Goal: Task Accomplishment & Management: Use online tool/utility

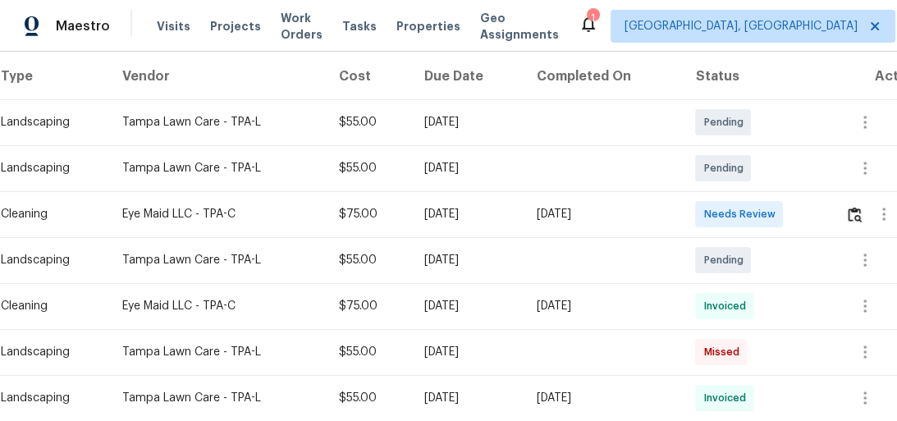
scroll to position [263, 0]
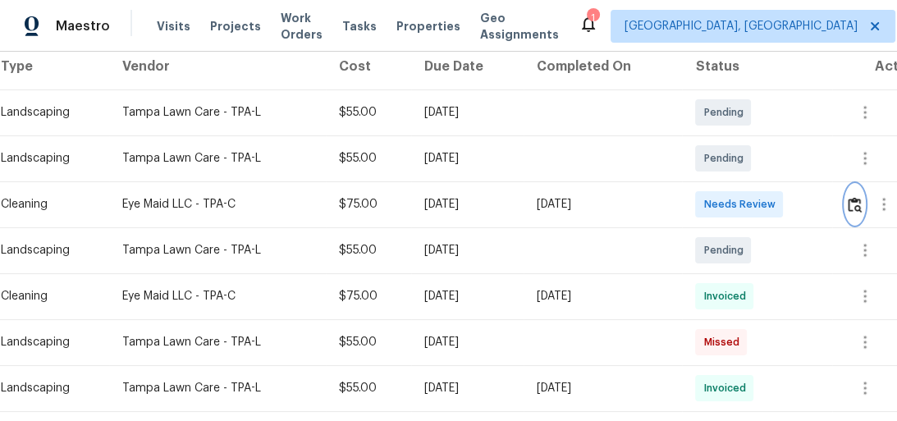
click at [853, 197] on img "button" at bounding box center [855, 205] width 14 height 16
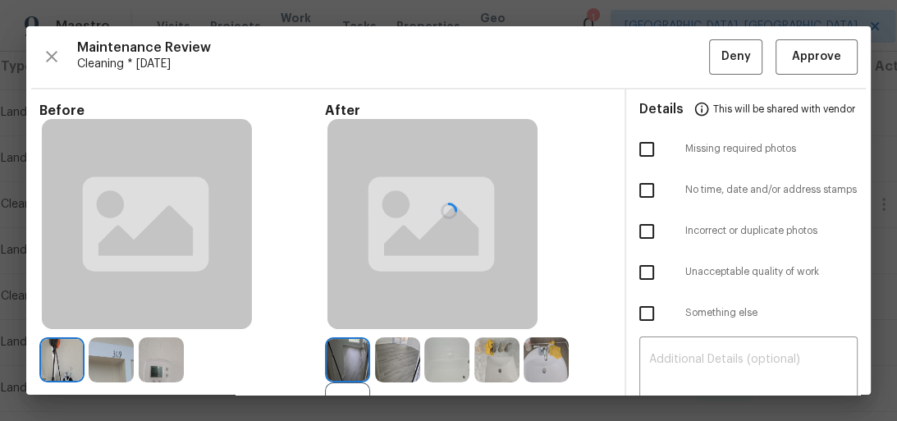
click at [814, 53] on div at bounding box center [448, 210] width 845 height 369
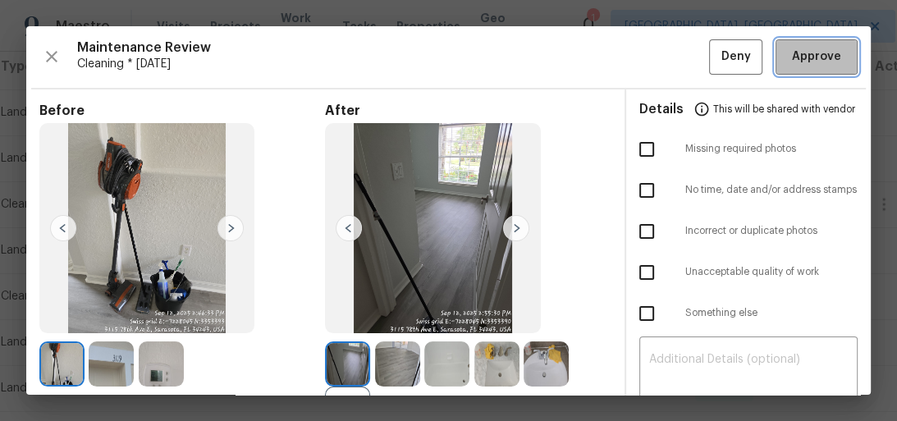
click at [814, 53] on span "Approve" at bounding box center [816, 57] width 49 height 21
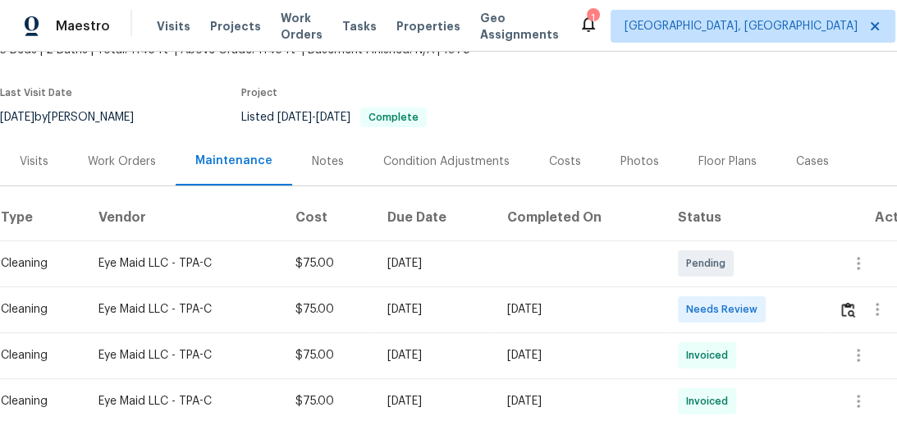
scroll to position [131, 0]
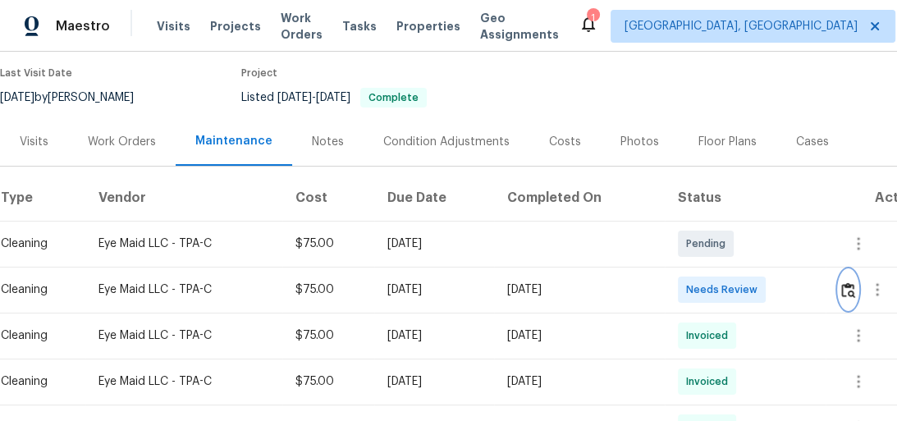
click at [854, 292] on img "button" at bounding box center [848, 290] width 14 height 16
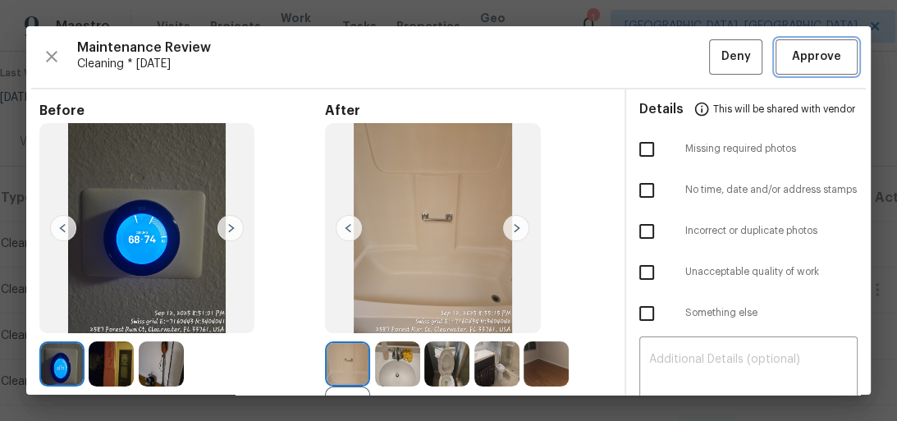
click at [797, 57] on span "Approve" at bounding box center [816, 57] width 49 height 21
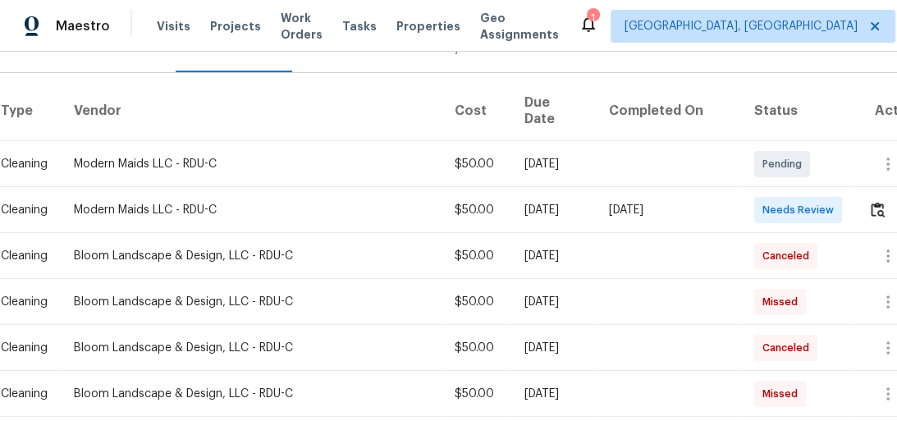
scroll to position [263, 0]
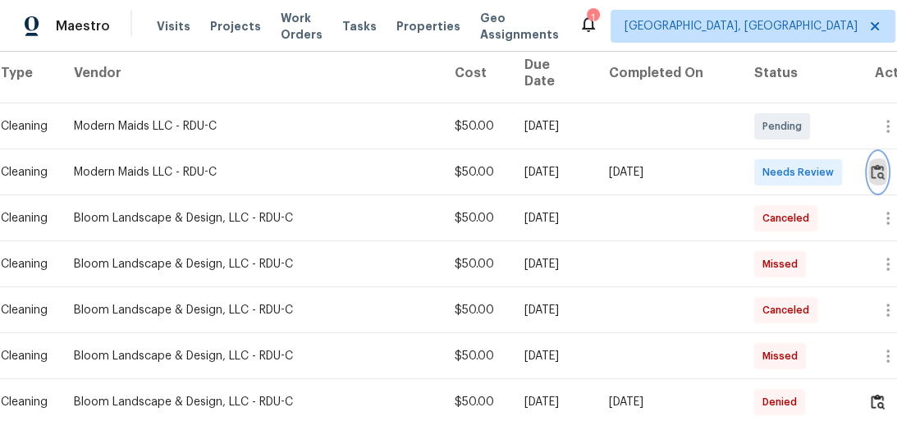
click at [871, 164] on img "button" at bounding box center [878, 172] width 14 height 16
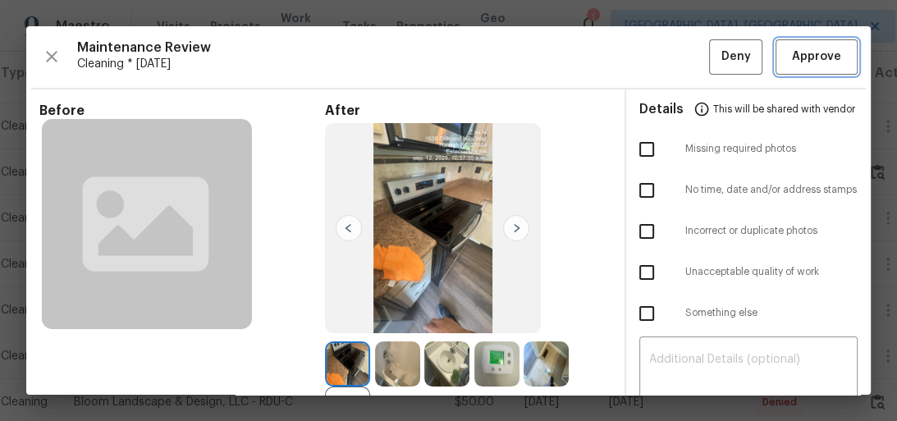
click at [815, 62] on span "Approve" at bounding box center [816, 57] width 49 height 21
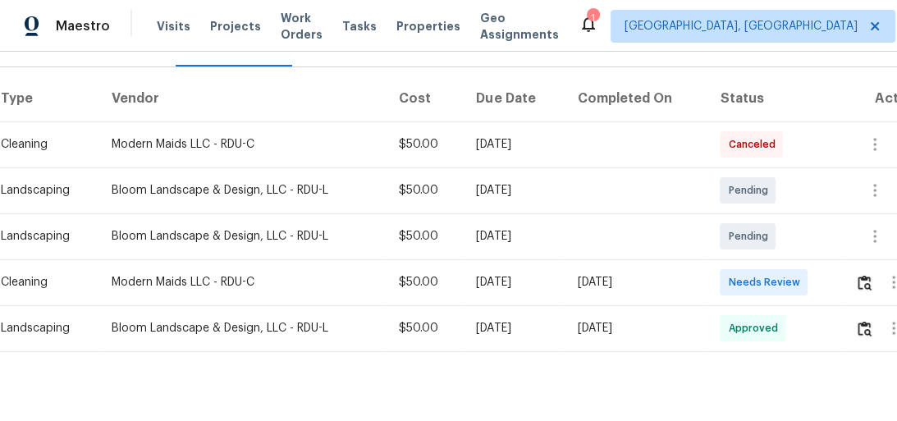
scroll to position [263, 0]
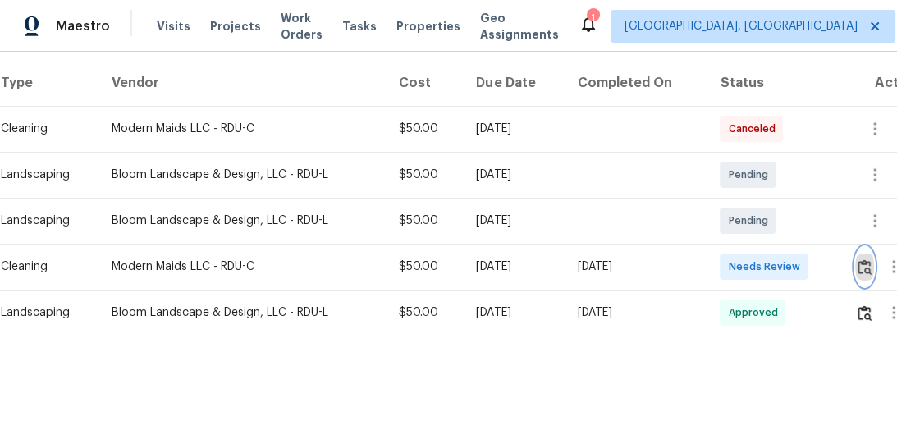
click at [871, 259] on img "button" at bounding box center [865, 267] width 14 height 16
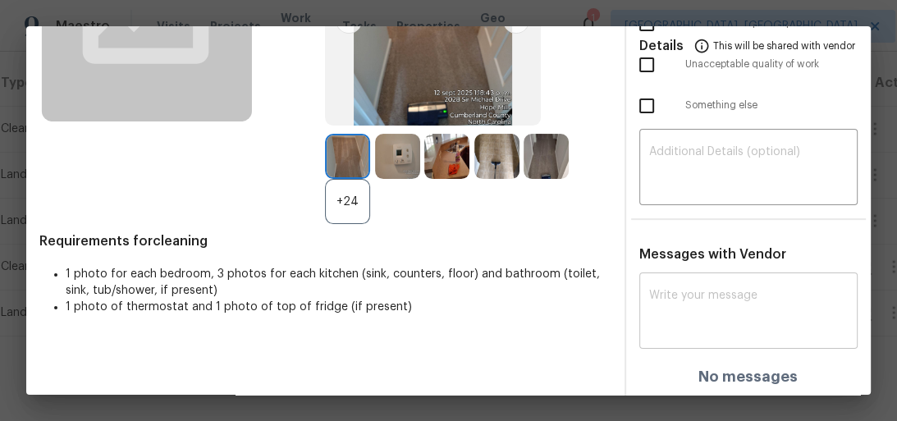
scroll to position [210, 0]
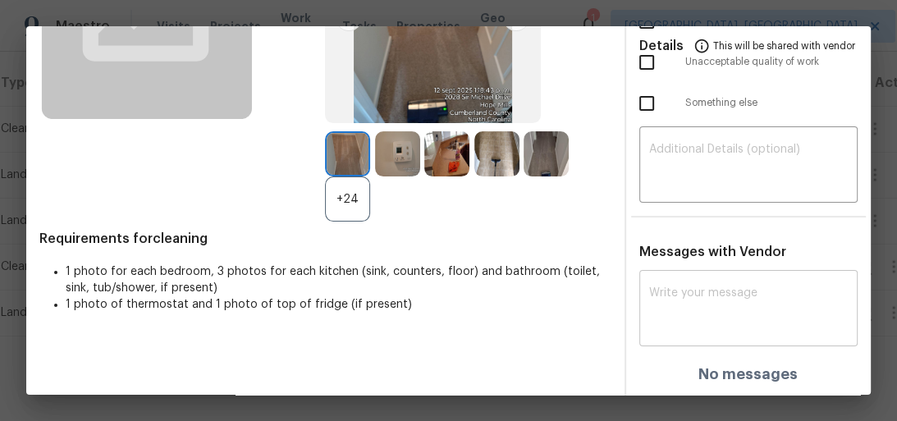
click at [728, 301] on textarea at bounding box center [748, 310] width 199 height 46
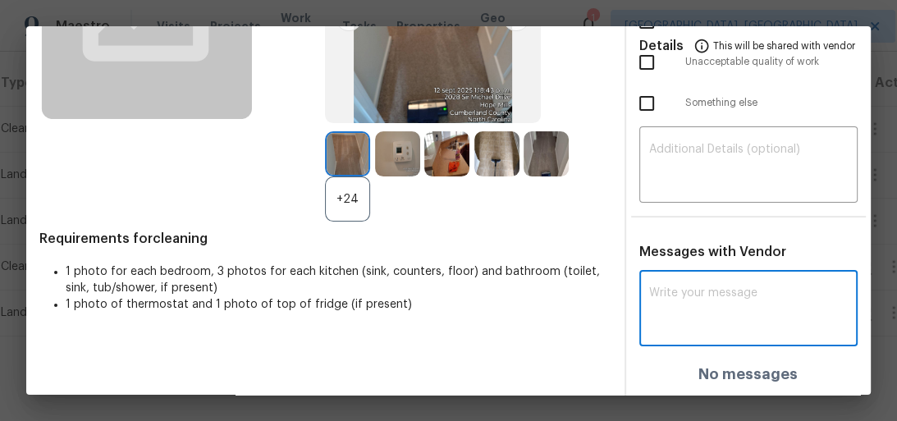
paste textarea "Maintenance Audit Team: Hello! After further review, the visit(06/19/2025) has …"
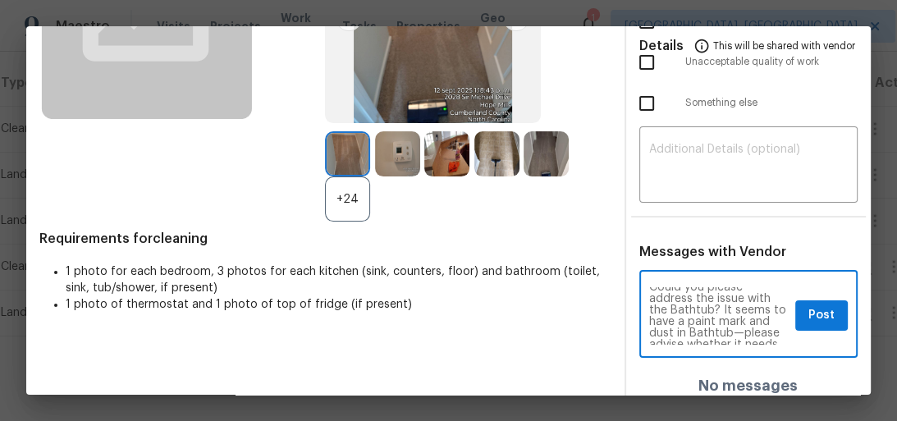
scroll to position [0, 0]
click at [697, 323] on textarea "Maintenance Audit Team: Hello! After further review, the visit(06/19/2025) has …" at bounding box center [719, 315] width 140 height 57
type textarea "Maintenance Audit Team: Hello! After further review, the visit(09/12/2025) has …"
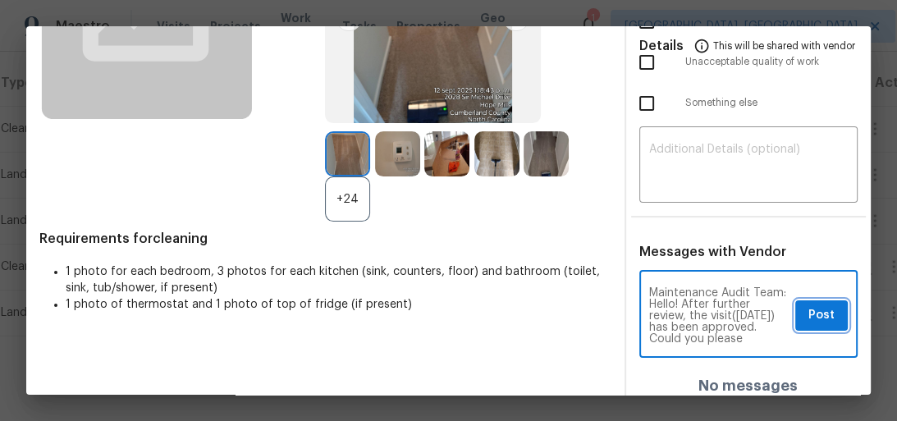
click at [809, 309] on span "Post" at bounding box center [822, 315] width 26 height 21
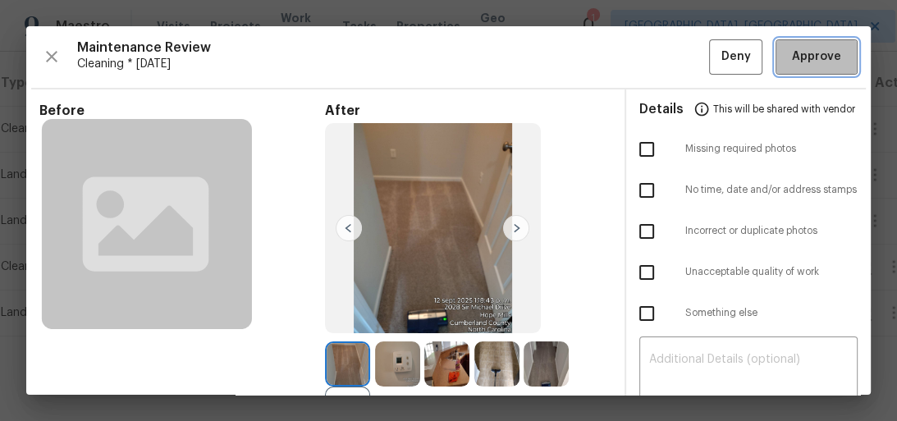
click at [809, 64] on span "Approve" at bounding box center [816, 57] width 49 height 21
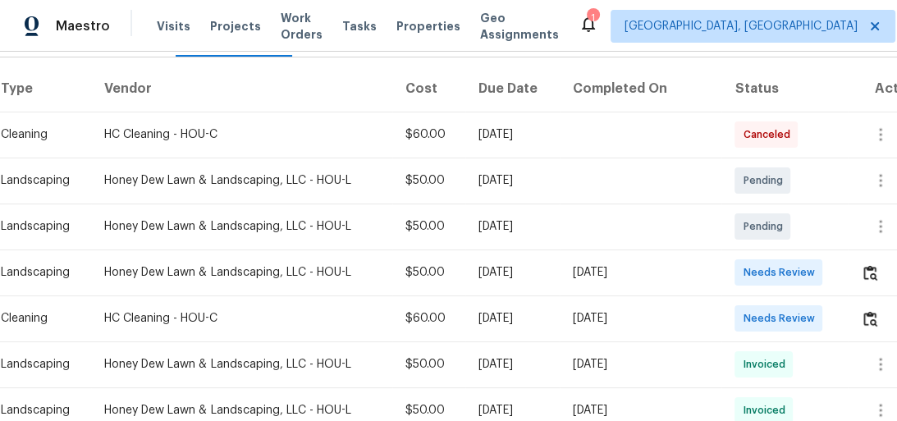
scroll to position [263, 0]
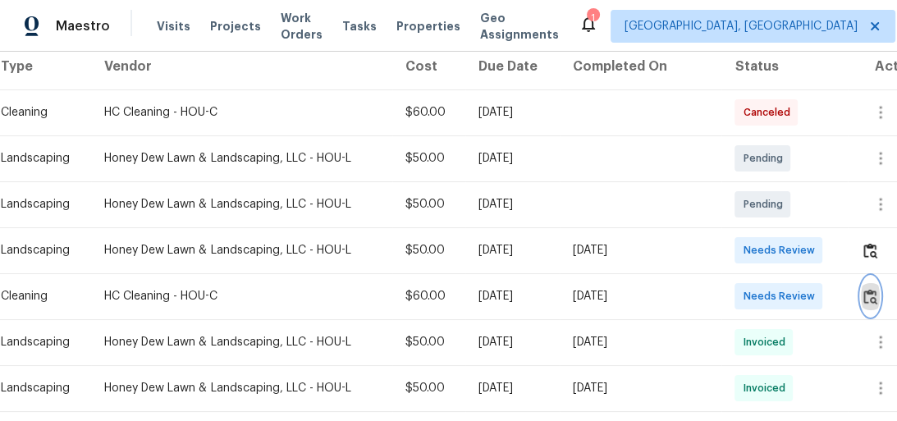
click at [869, 300] on img "button" at bounding box center [871, 297] width 14 height 16
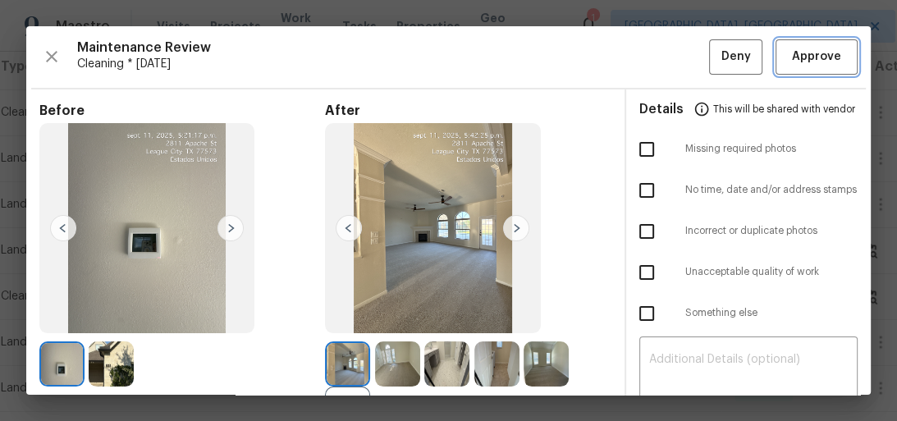
click at [805, 57] on span "Approve" at bounding box center [816, 57] width 49 height 21
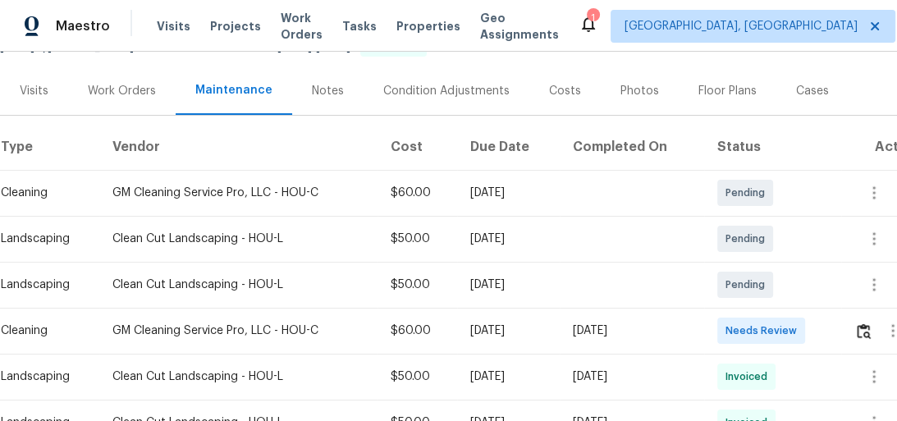
scroll to position [197, 0]
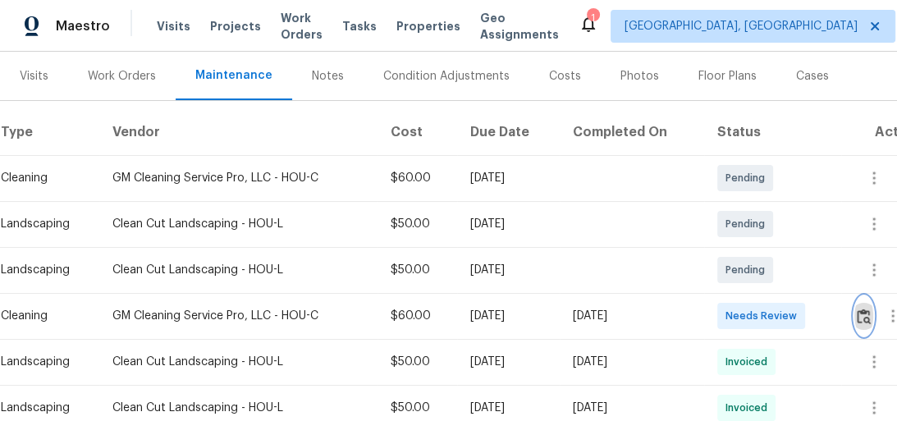
click at [867, 317] on img "button" at bounding box center [864, 317] width 14 height 16
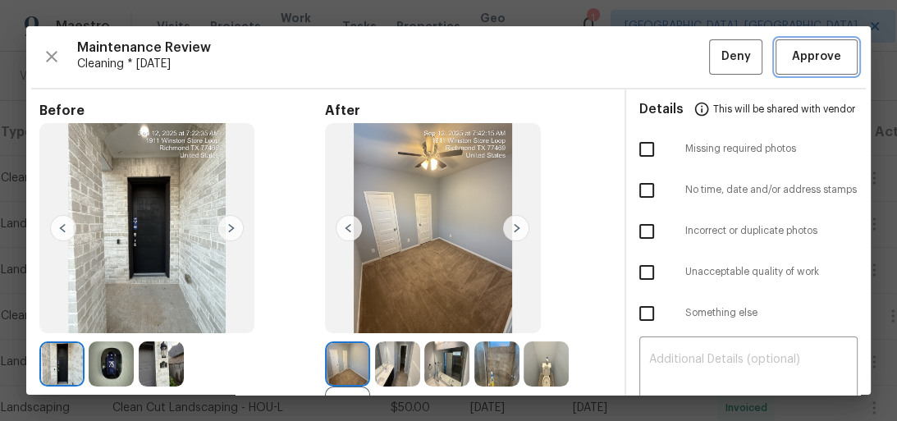
click at [805, 62] on span "Approve" at bounding box center [816, 57] width 49 height 21
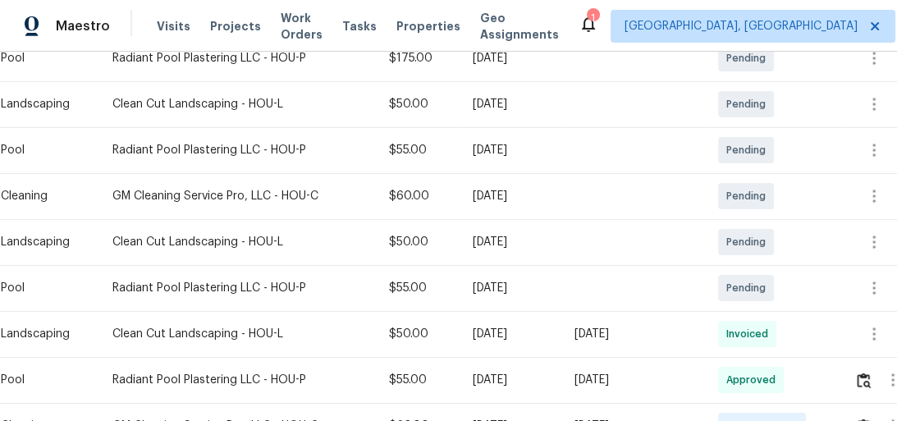
scroll to position [433, 0]
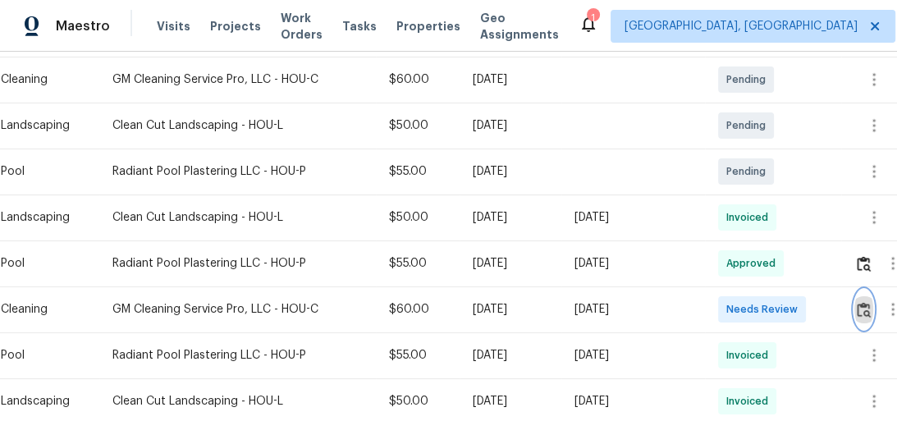
click at [864, 309] on img "button" at bounding box center [864, 310] width 14 height 16
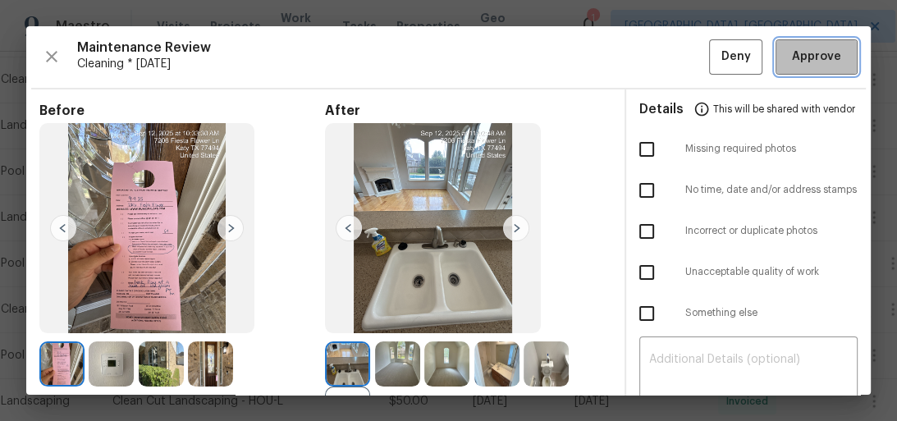
click at [792, 50] on span "Approve" at bounding box center [816, 57] width 49 height 21
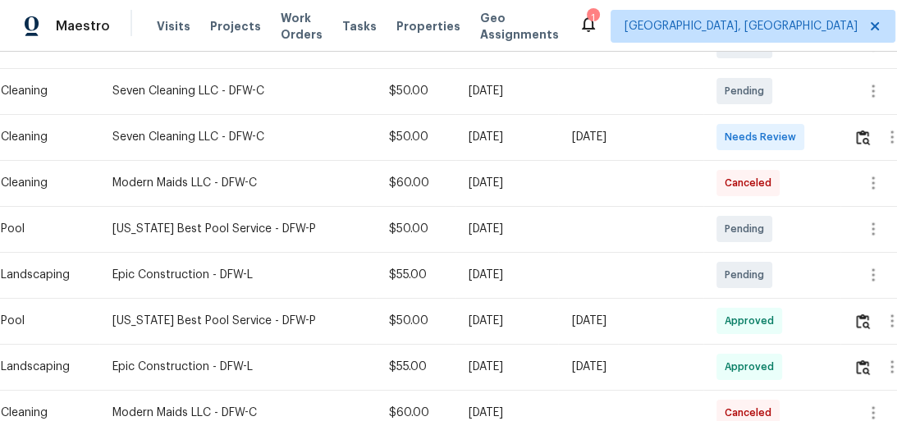
scroll to position [394, 0]
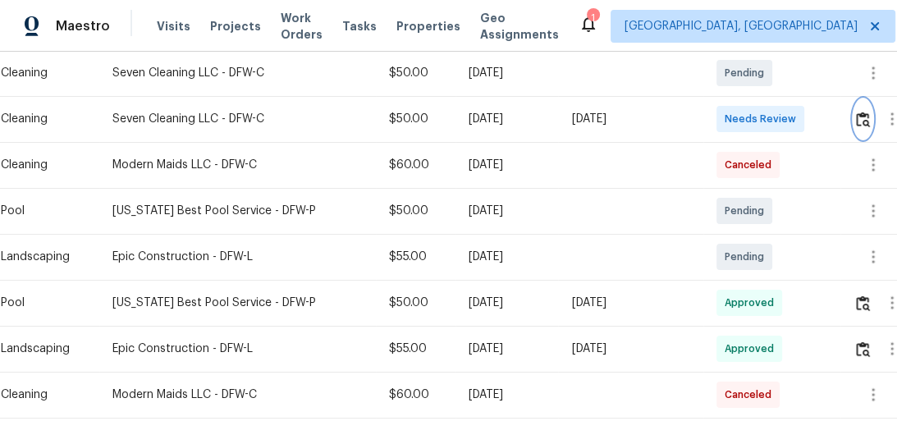
click at [864, 121] on img "button" at bounding box center [863, 120] width 14 height 16
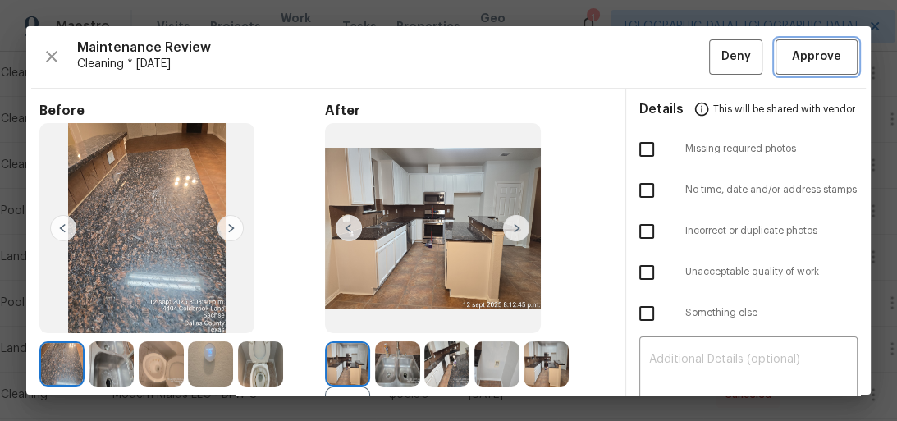
click at [809, 60] on span "Approve" at bounding box center [816, 57] width 49 height 21
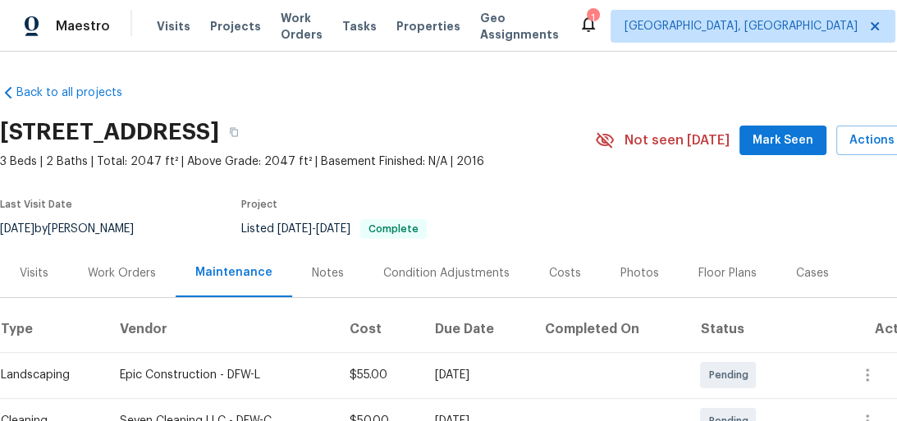
scroll to position [197, 0]
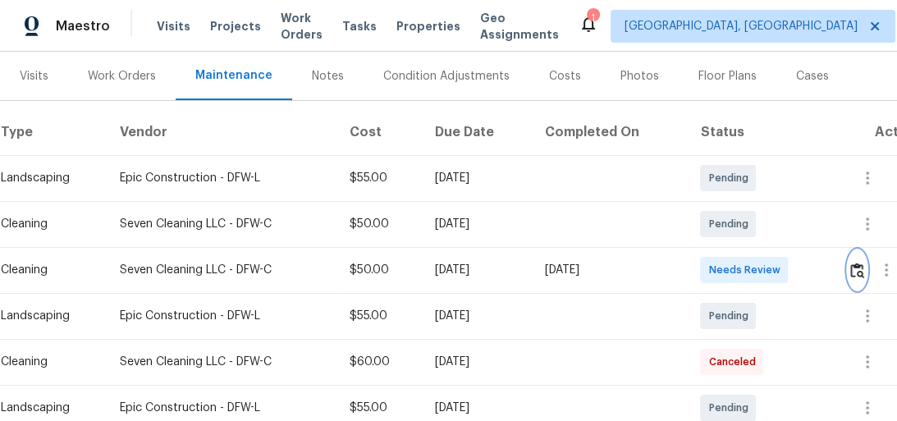
click at [855, 276] on img "button" at bounding box center [858, 271] width 14 height 16
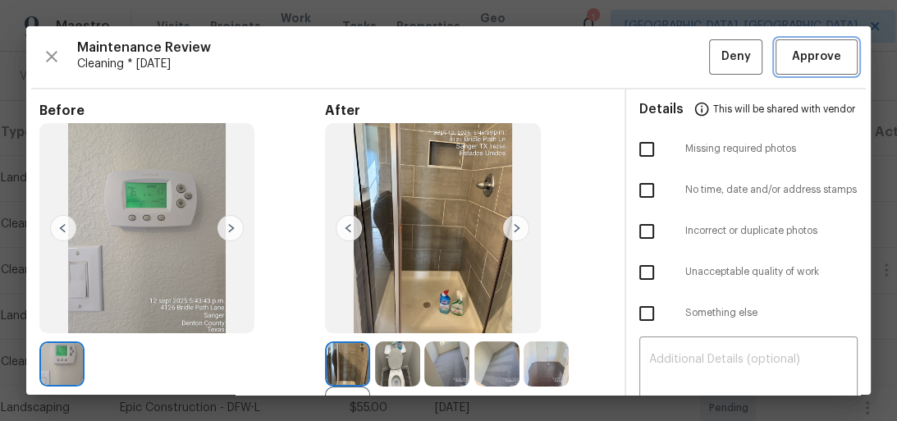
click at [816, 60] on span "Approve" at bounding box center [816, 57] width 49 height 21
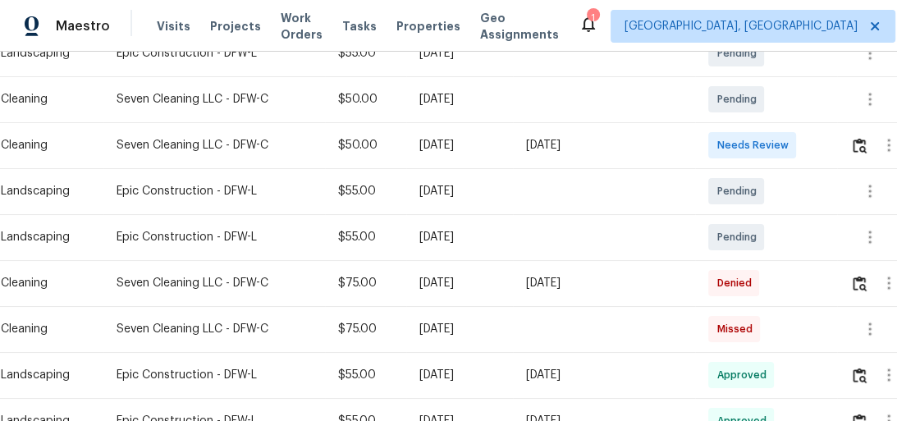
scroll to position [328, 0]
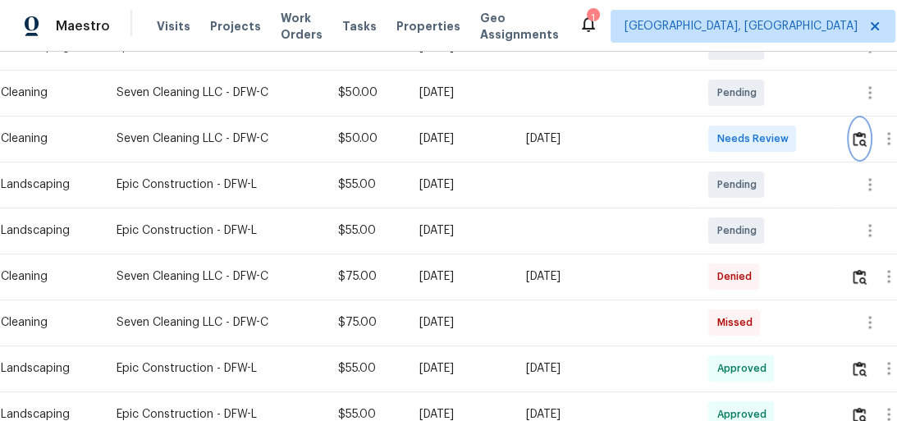
click at [867, 138] on img "button" at bounding box center [860, 139] width 14 height 16
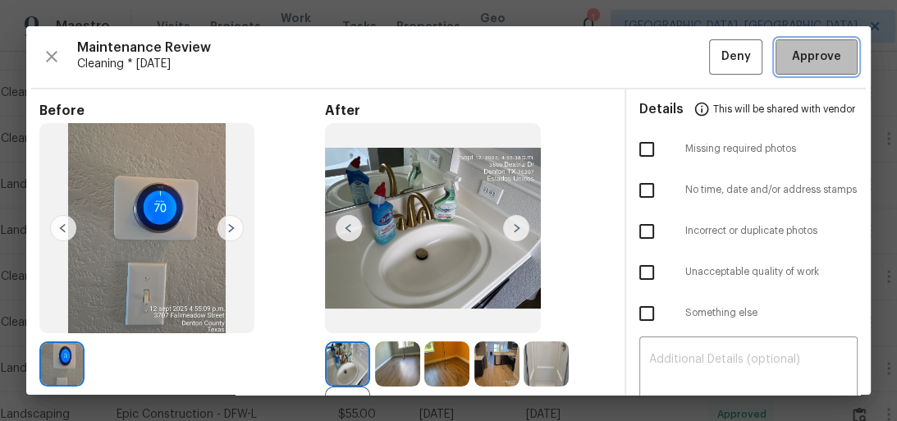
click at [824, 56] on span "Approve" at bounding box center [816, 57] width 49 height 21
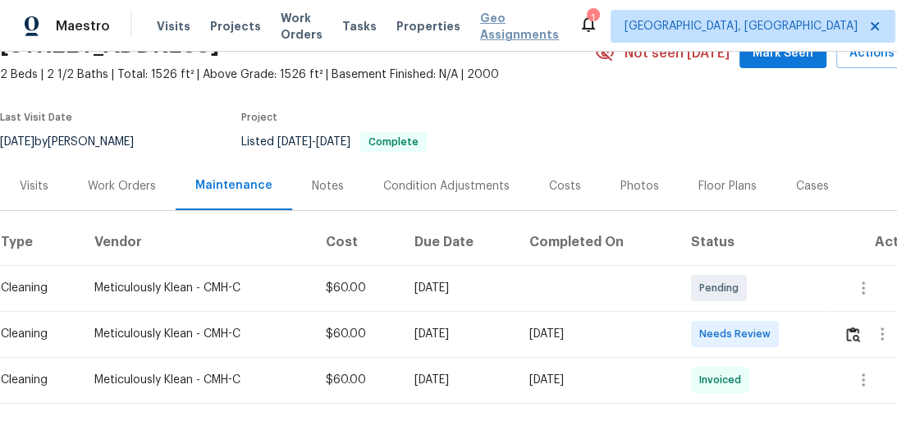
scroll to position [177, 0]
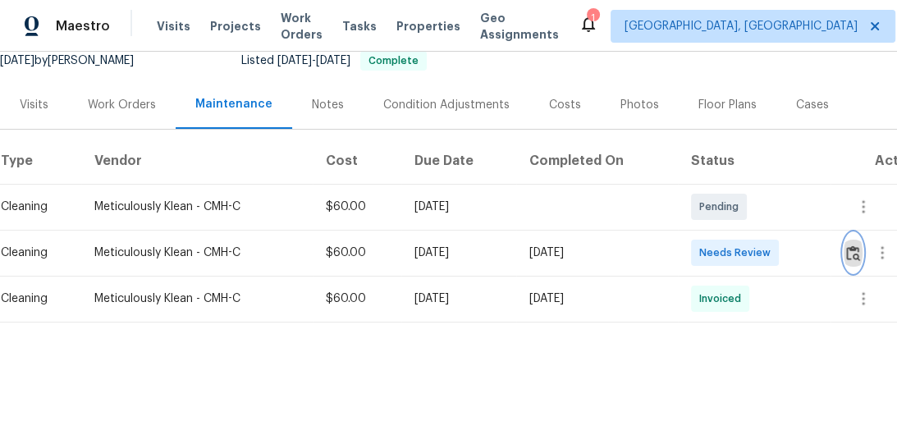
click at [848, 242] on button "button" at bounding box center [853, 252] width 19 height 39
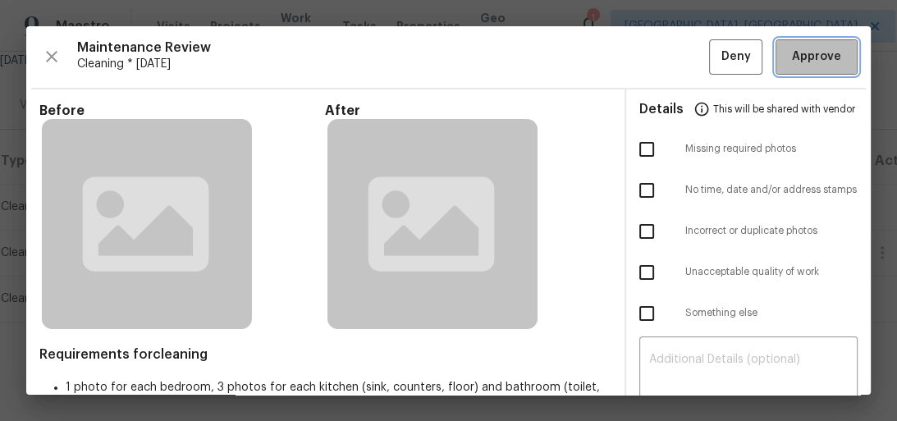
click at [830, 48] on span "Approve" at bounding box center [816, 57] width 49 height 21
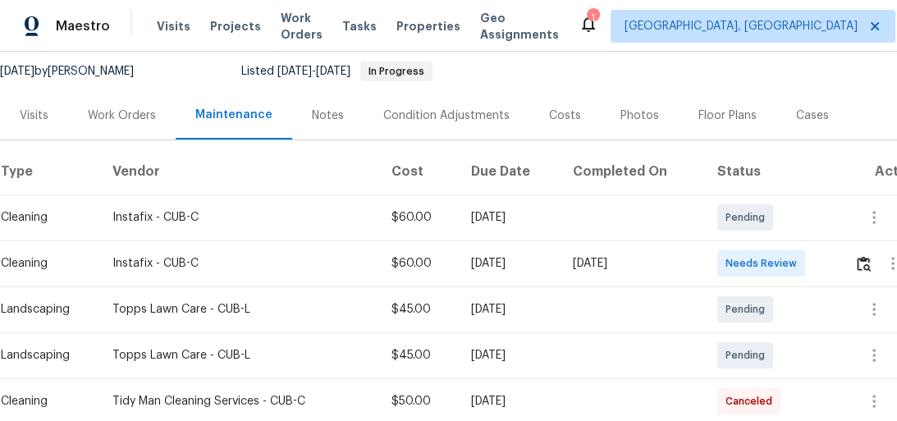
scroll to position [171, 0]
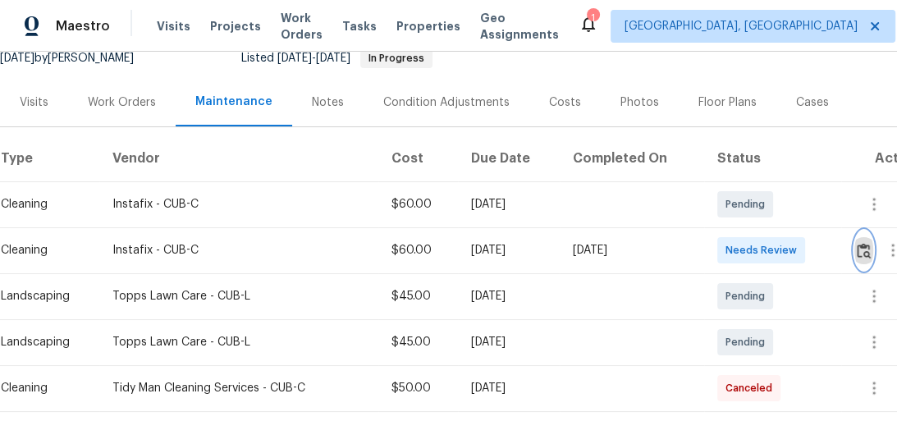
click at [866, 248] on img "button" at bounding box center [864, 251] width 14 height 16
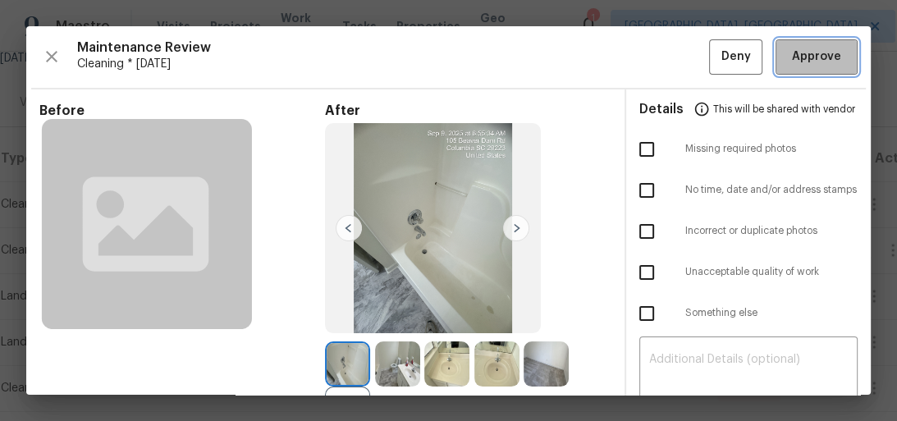
click at [818, 49] on span "Approve" at bounding box center [816, 57] width 49 height 21
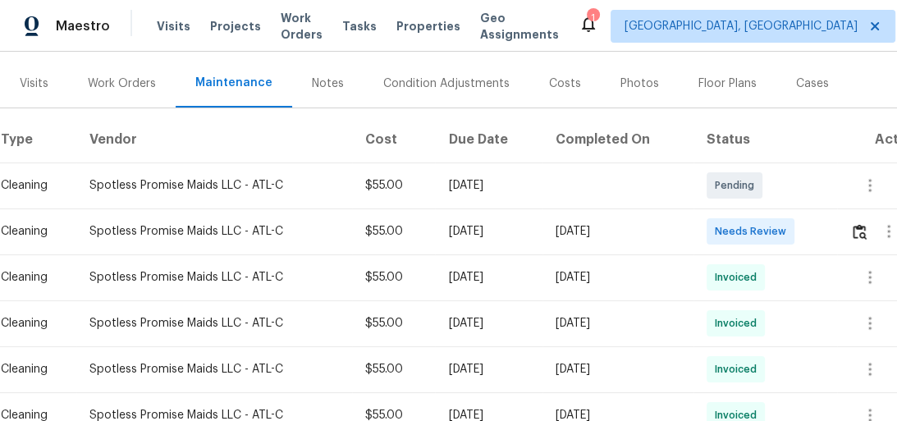
scroll to position [197, 0]
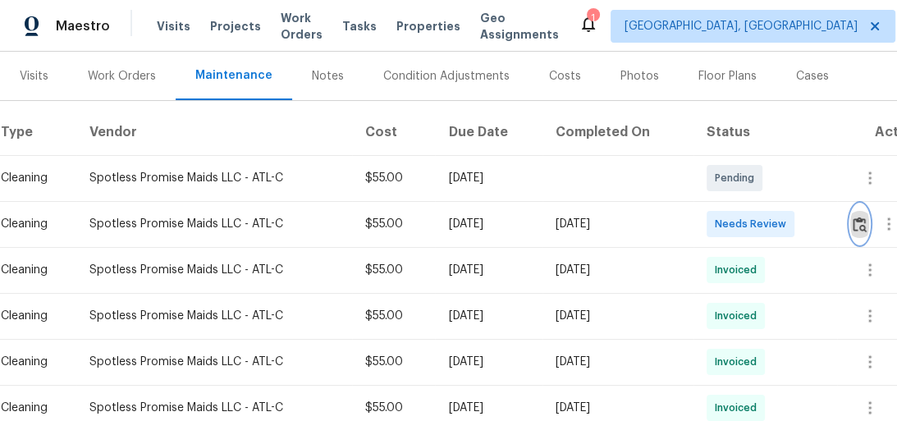
click at [864, 224] on img "button" at bounding box center [860, 225] width 14 height 16
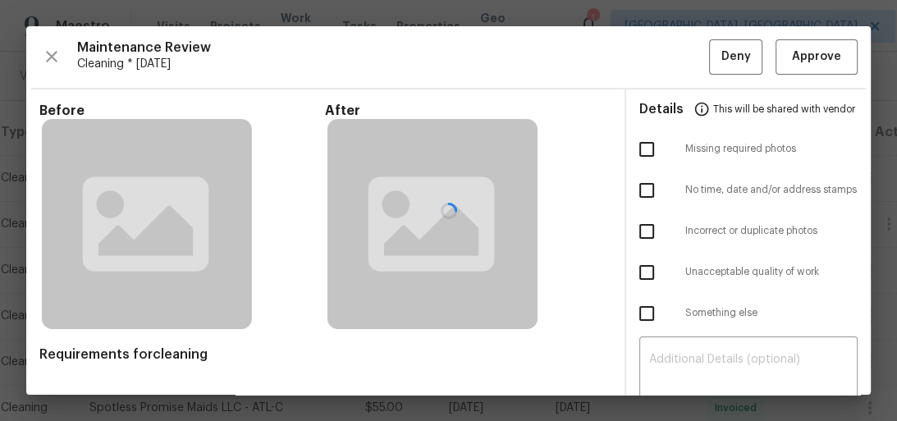
scroll to position [66, 0]
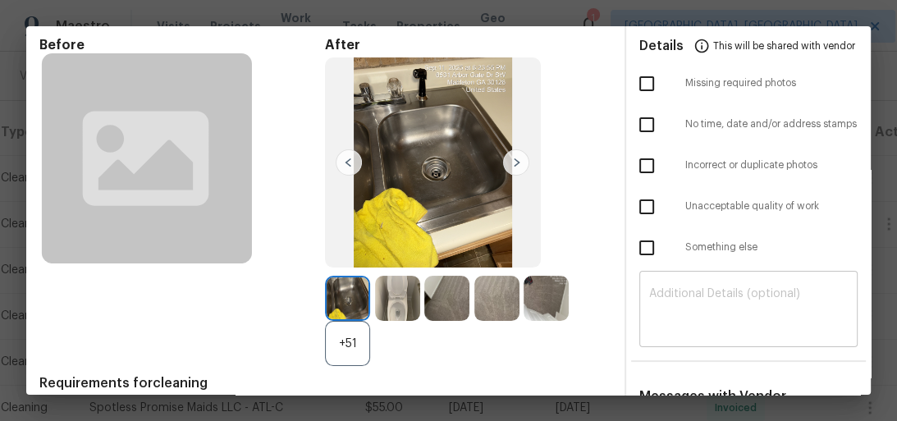
click at [729, 345] on div "​" at bounding box center [749, 311] width 219 height 72
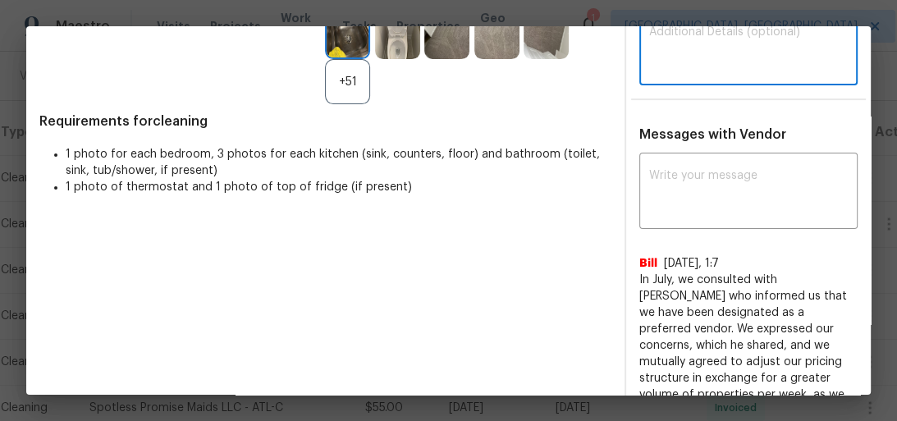
scroll to position [328, 0]
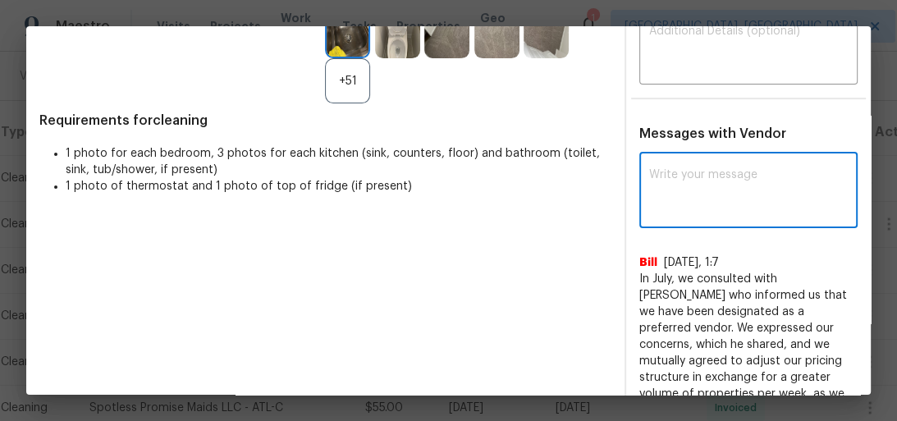
click at [711, 195] on textarea at bounding box center [748, 192] width 199 height 46
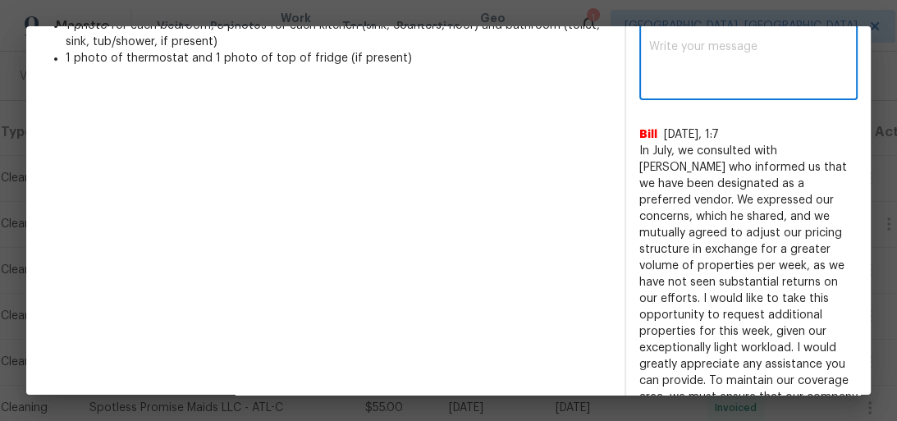
scroll to position [194, 0]
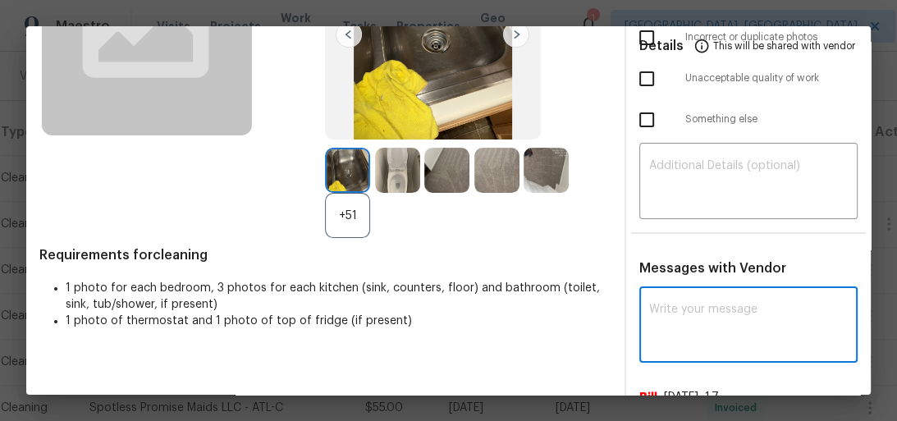
click at [719, 312] on textarea at bounding box center [748, 327] width 199 height 46
paste textarea "Maintenance Audit Team: Hello! Unfortunately, this cleaning visit completed on …"
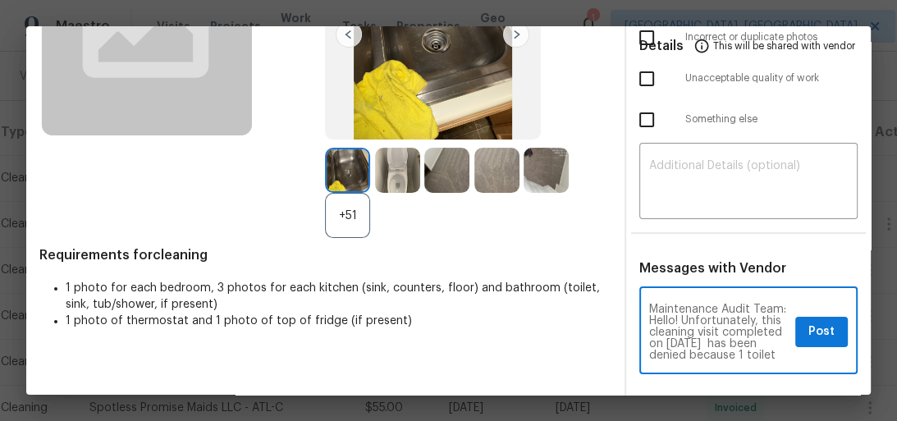
scroll to position [309, 0]
type textarea "Maintenance Audit Team: Hello! Unfortunately, this cleaning visit completed on …"
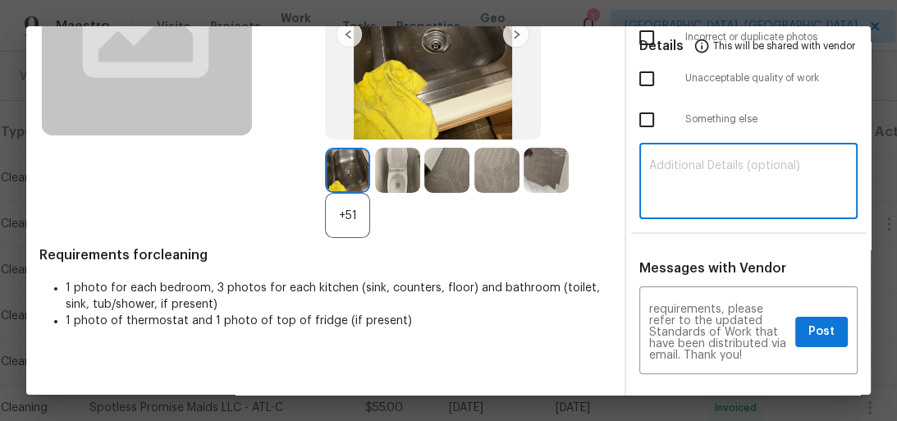
click at [713, 194] on textarea at bounding box center [748, 183] width 199 height 46
paste textarea "Maintenance Audit Team: Hello! Unfortunately, this cleaning visit completed on …"
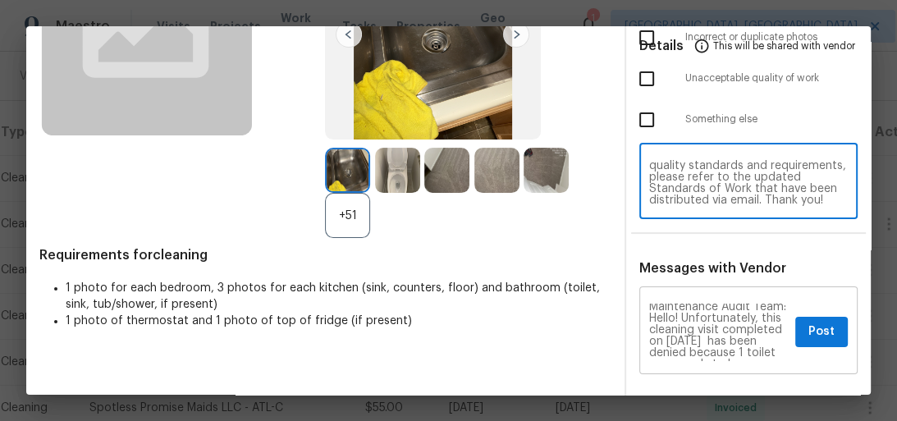
scroll to position [0, 0]
type textarea "Maintenance Audit Team: Hello! Unfortunately, this cleaning visit completed on …"
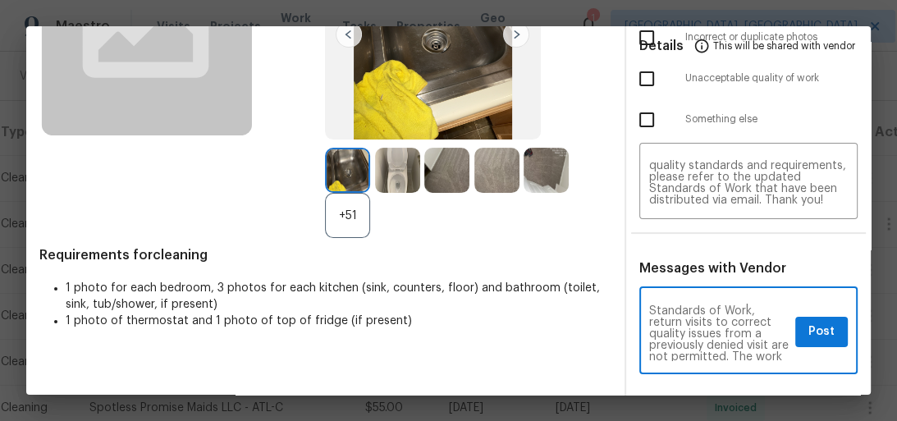
scroll to position [105, 0]
click at [798, 332] on button "Post" at bounding box center [822, 332] width 53 height 30
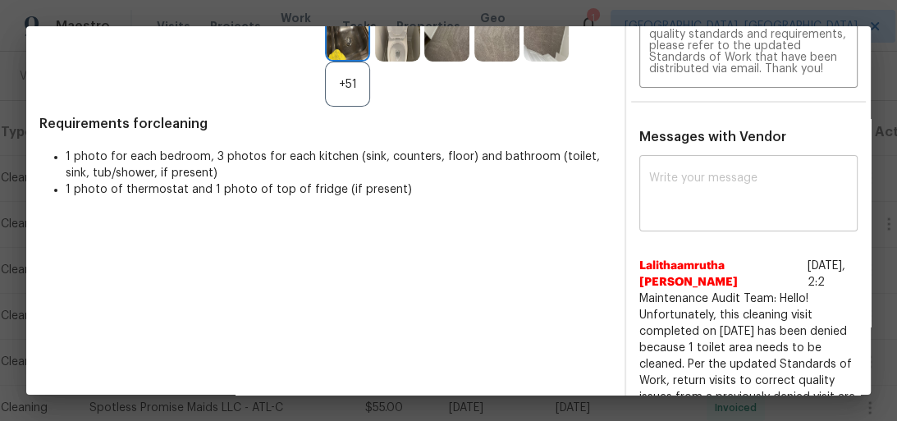
scroll to position [0, 0]
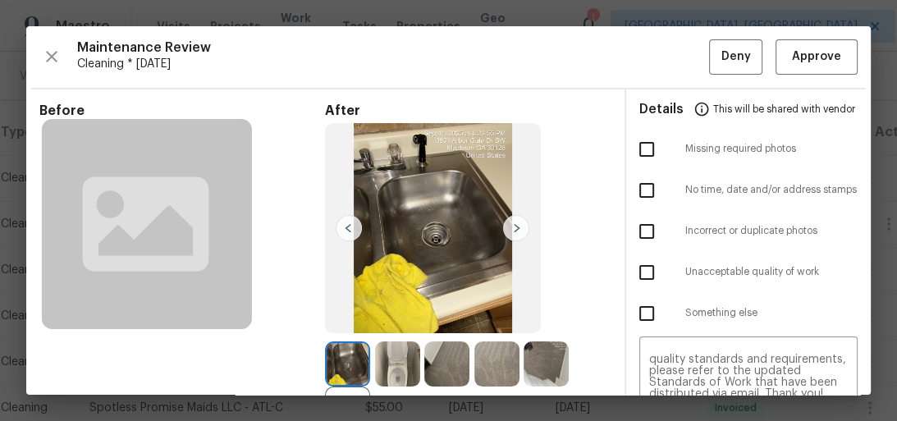
click at [637, 269] on input "checkbox" at bounding box center [647, 272] width 34 height 34
checkbox input "true"
click at [722, 56] on span "Deny" at bounding box center [737, 57] width 30 height 21
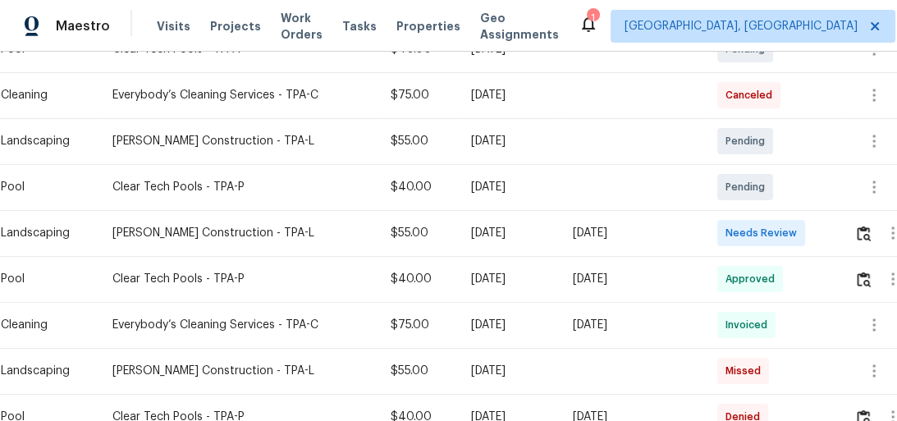
scroll to position [394, 0]
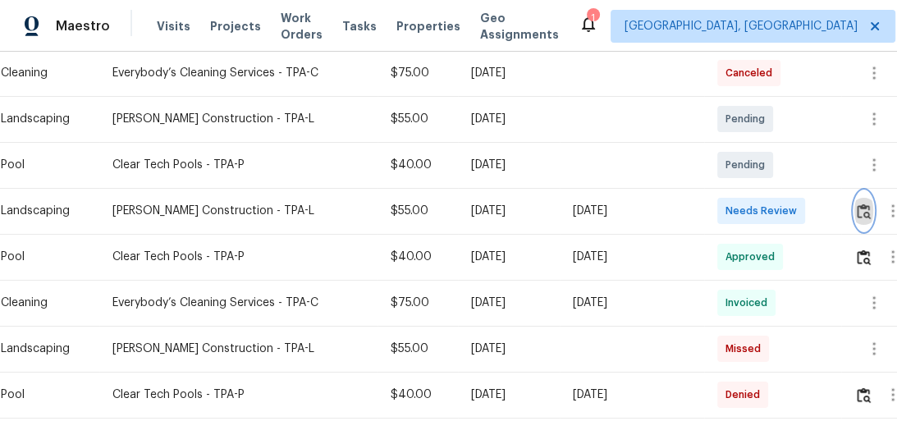
click at [864, 210] on img "button" at bounding box center [864, 212] width 14 height 16
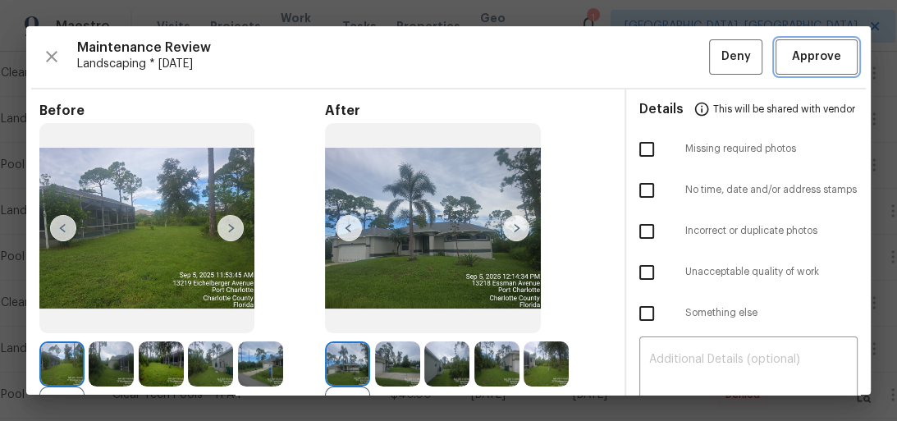
click at [803, 54] on span "Approve" at bounding box center [816, 57] width 49 height 21
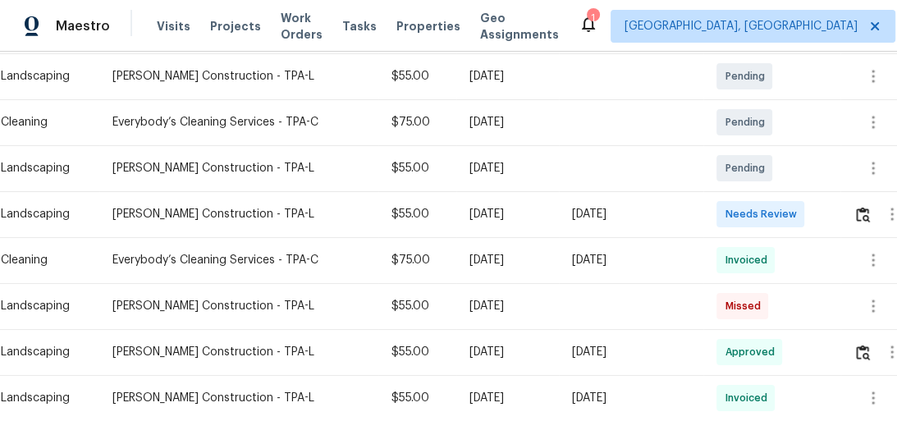
scroll to position [328, 0]
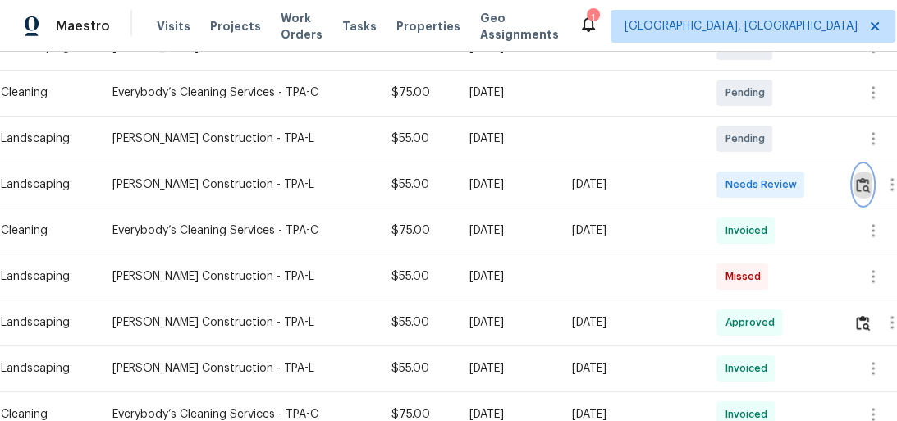
click at [864, 186] on img "button" at bounding box center [863, 185] width 14 height 16
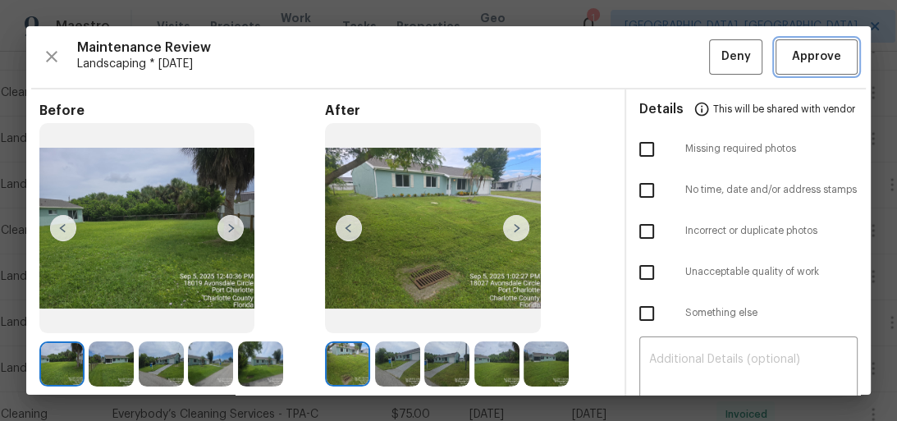
click at [795, 49] on span "Approve" at bounding box center [816, 57] width 49 height 21
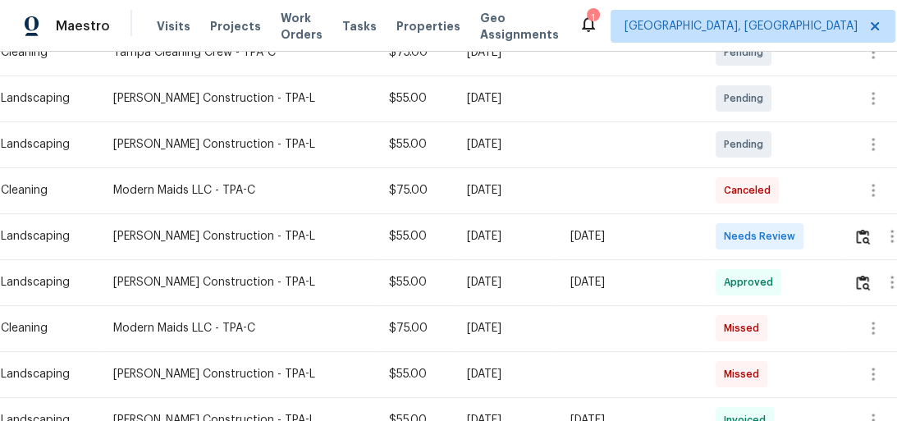
scroll to position [328, 0]
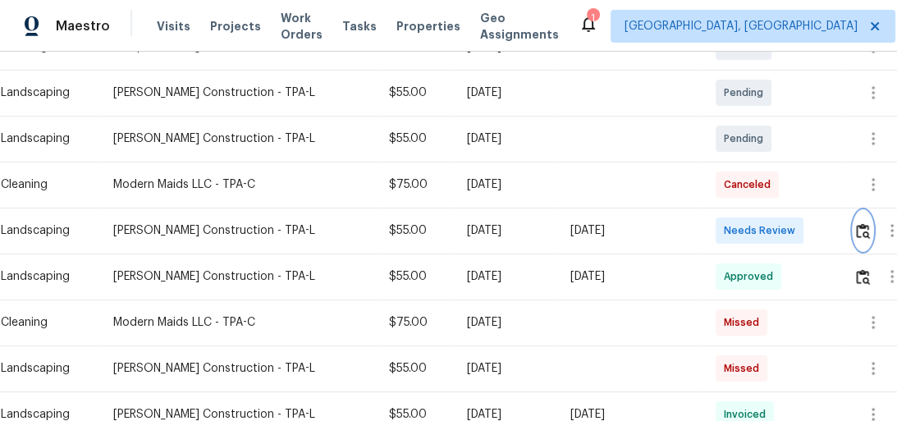
click at [857, 220] on button "button" at bounding box center [863, 230] width 19 height 39
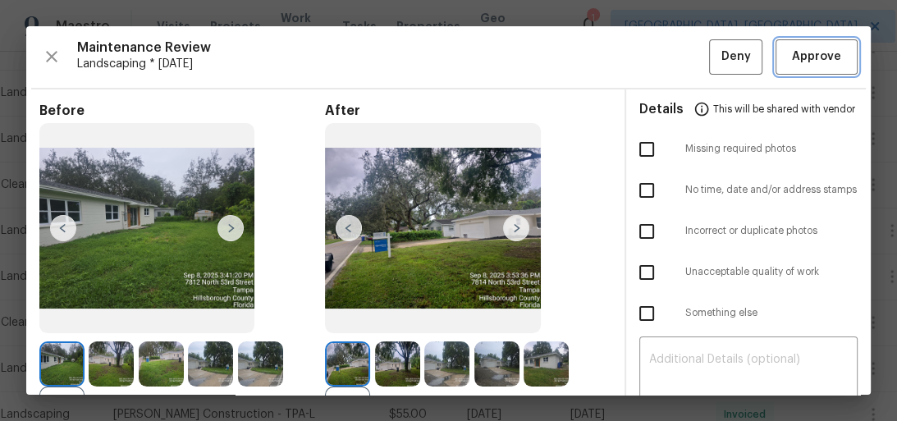
click at [795, 56] on span "Approve" at bounding box center [816, 57] width 49 height 21
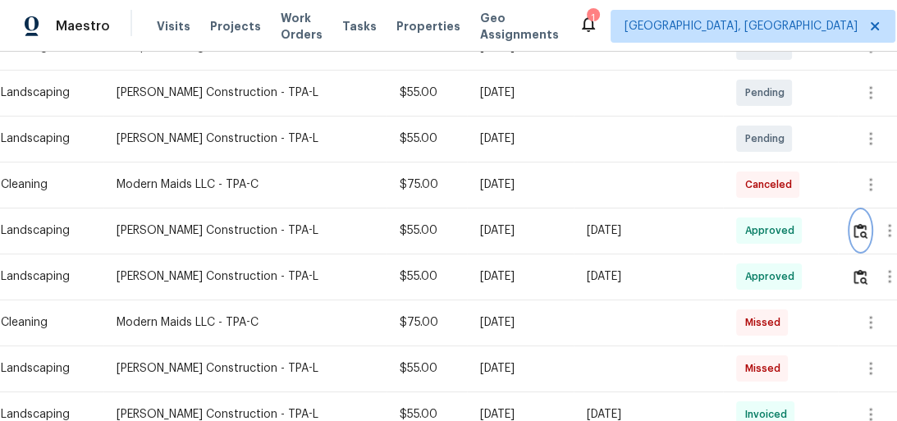
scroll to position [0, 0]
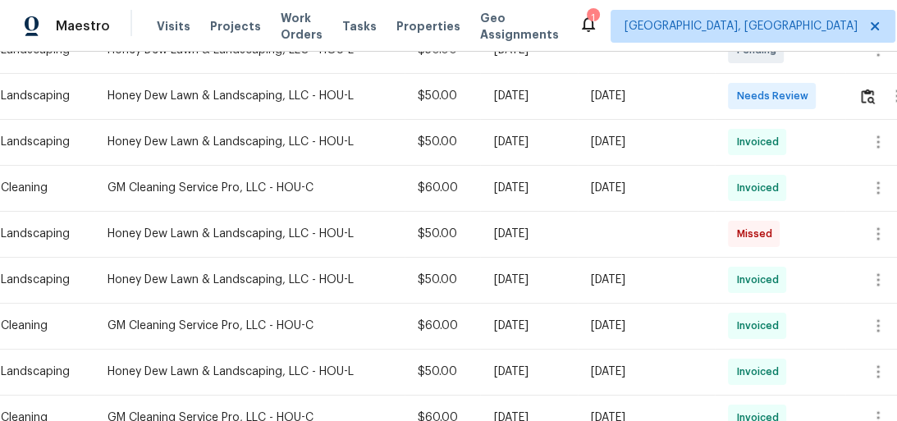
scroll to position [394, 0]
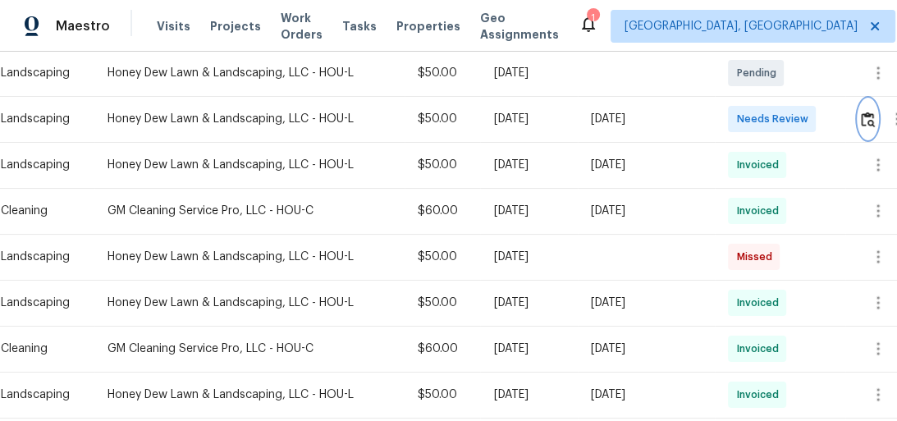
click at [871, 118] on img "button" at bounding box center [868, 120] width 14 height 16
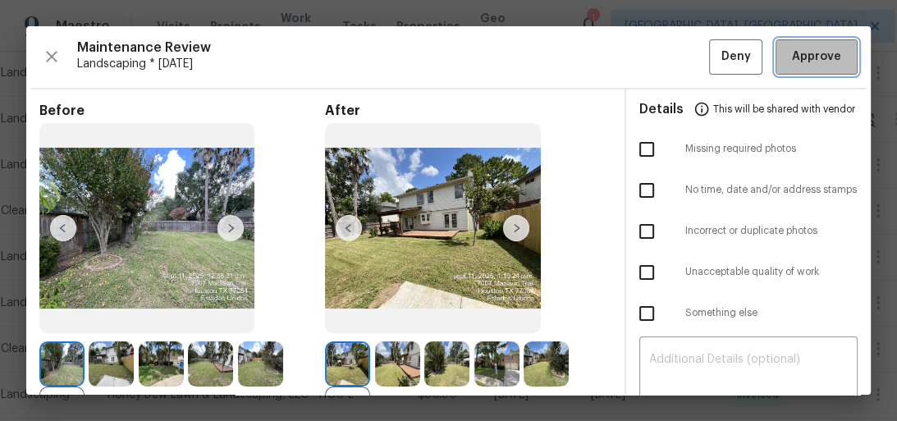
click at [813, 62] on span "Approve" at bounding box center [816, 57] width 49 height 21
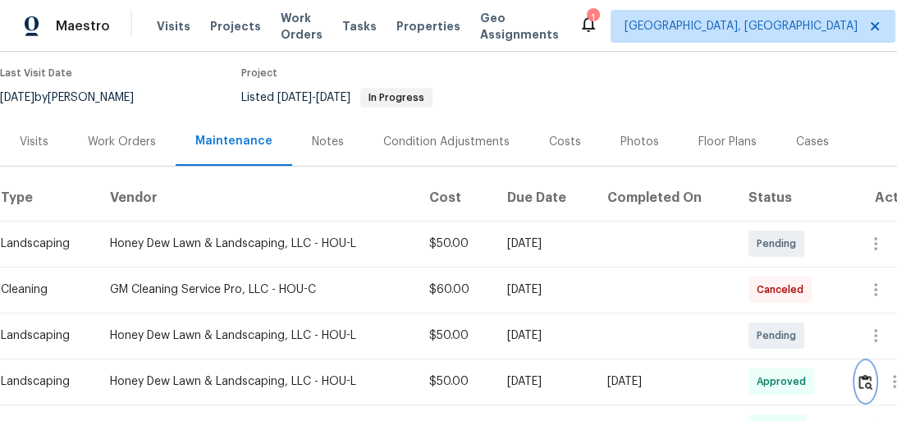
scroll to position [0, 0]
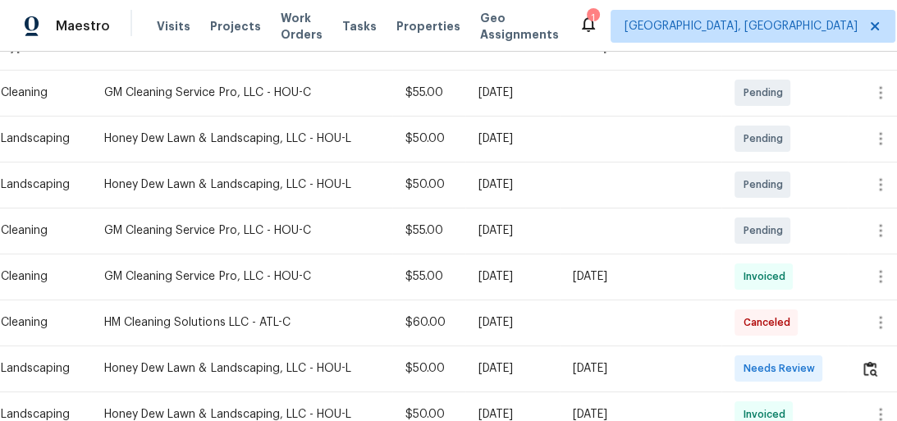
scroll to position [394, 0]
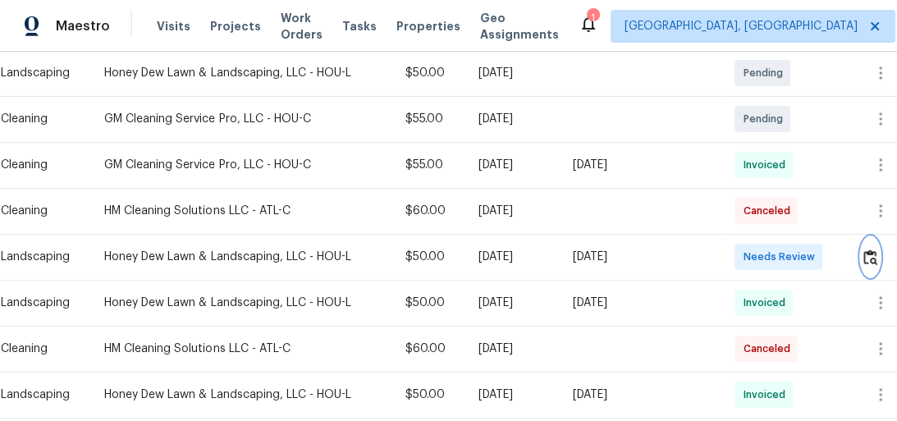
click at [866, 256] on img "button" at bounding box center [871, 258] width 14 height 16
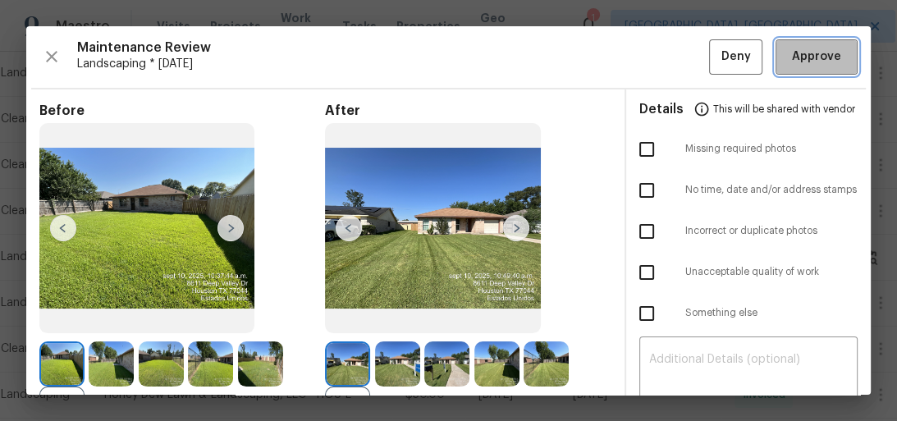
click at [821, 62] on span "Approve" at bounding box center [816, 57] width 49 height 21
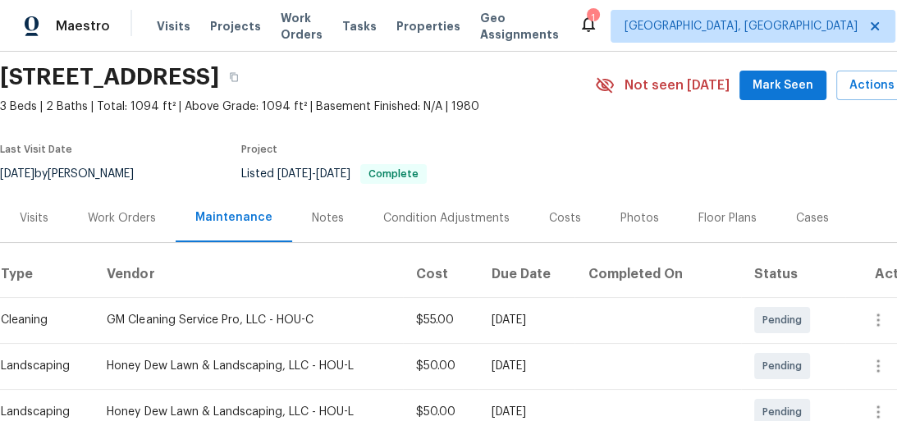
scroll to position [0, 0]
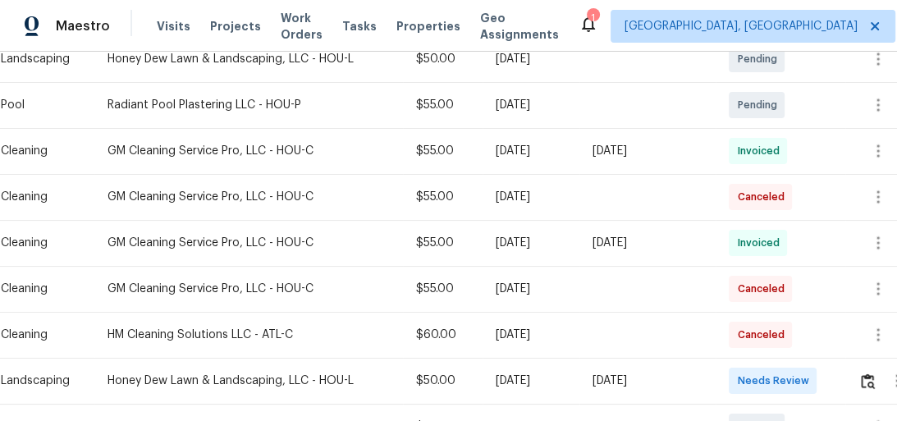
scroll to position [460, 0]
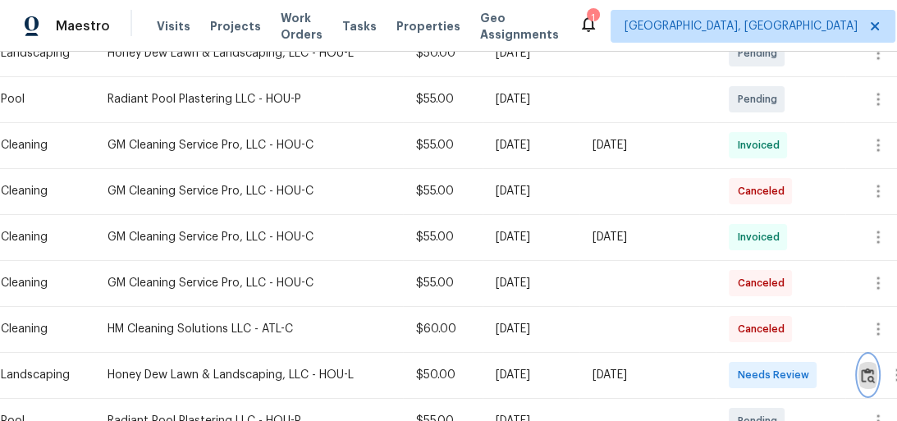
click at [866, 369] on img "button" at bounding box center [868, 376] width 14 height 16
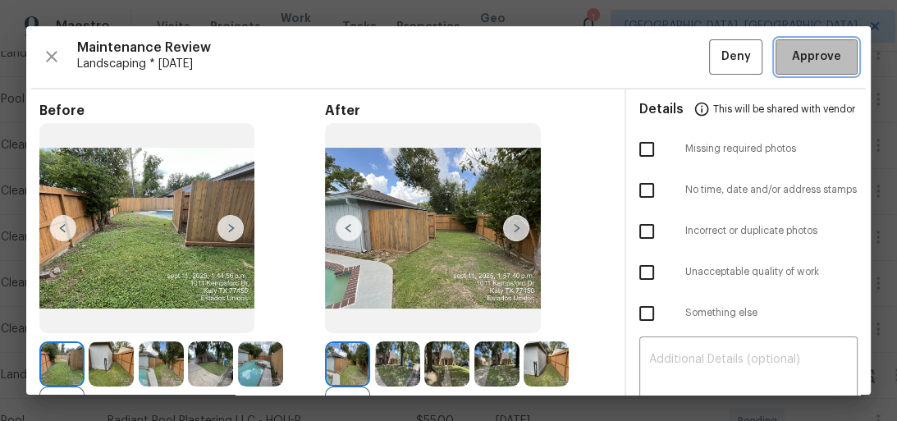
click at [806, 58] on span "Approve" at bounding box center [816, 57] width 49 height 21
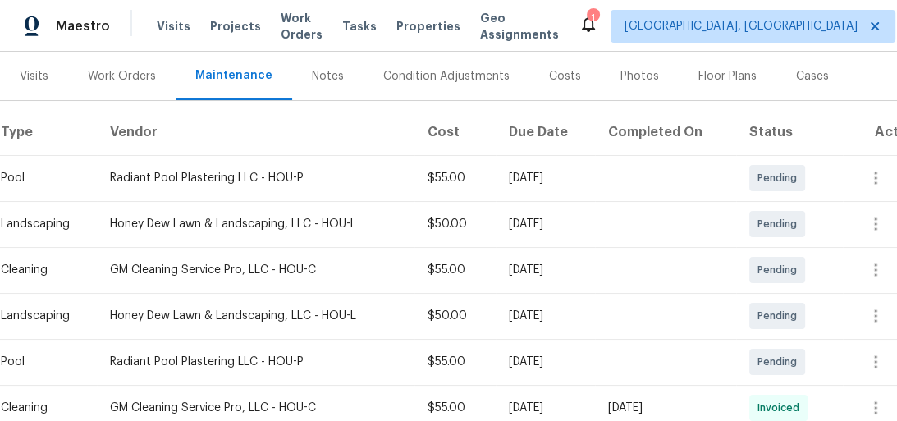
scroll to position [0, 0]
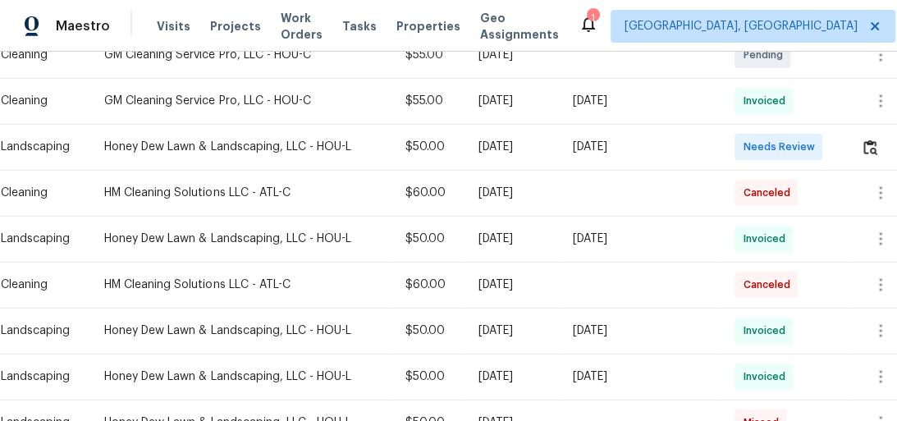
scroll to position [460, 0]
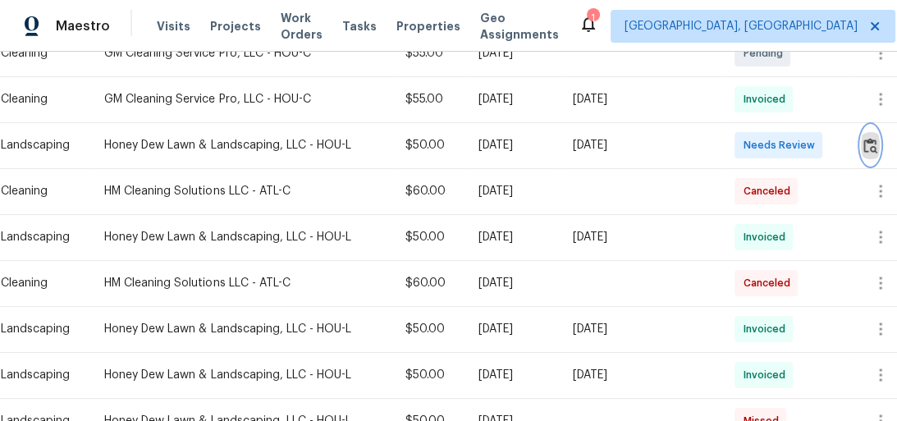
click at [866, 142] on img "button" at bounding box center [871, 146] width 14 height 16
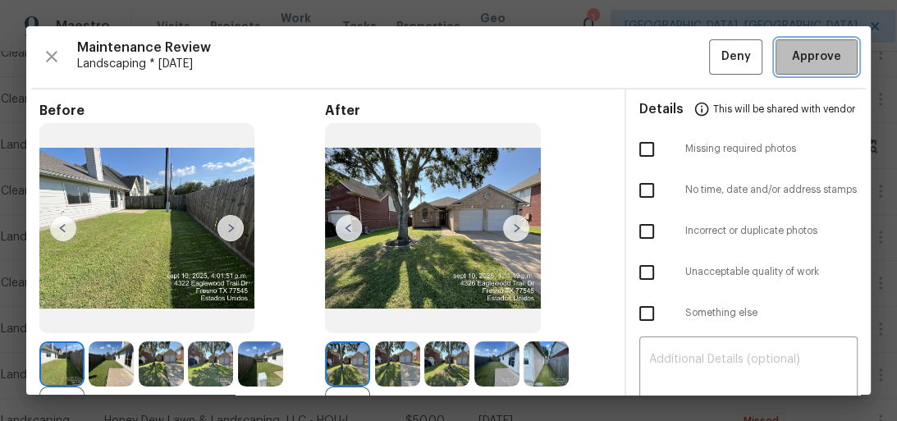
click at [813, 50] on span "Approve" at bounding box center [816, 57] width 49 height 21
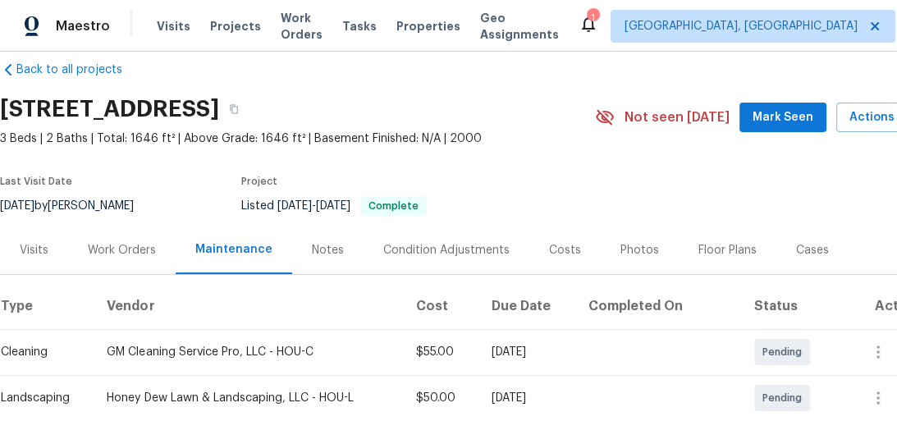
scroll to position [0, 0]
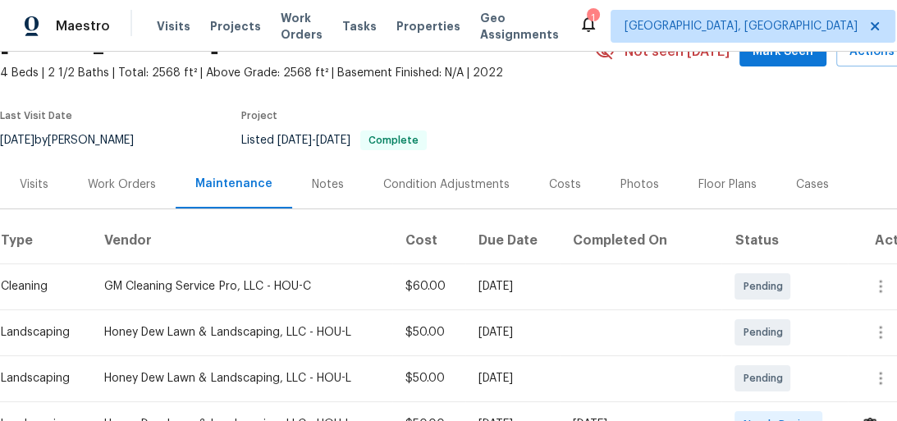
scroll to position [263, 0]
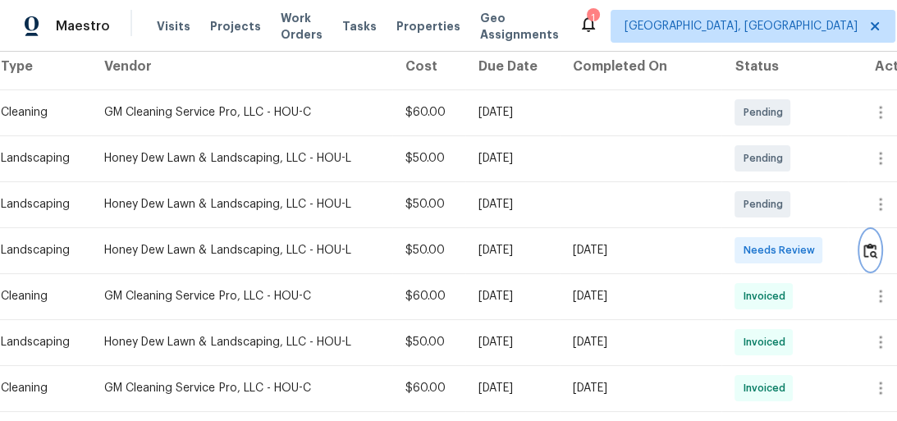
click at [872, 248] on img "button" at bounding box center [871, 251] width 14 height 16
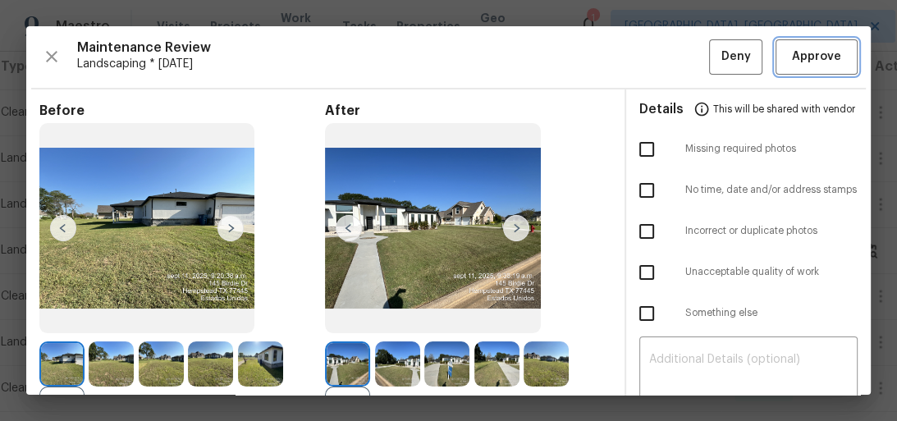
click at [795, 64] on span "Approve" at bounding box center [816, 57] width 49 height 21
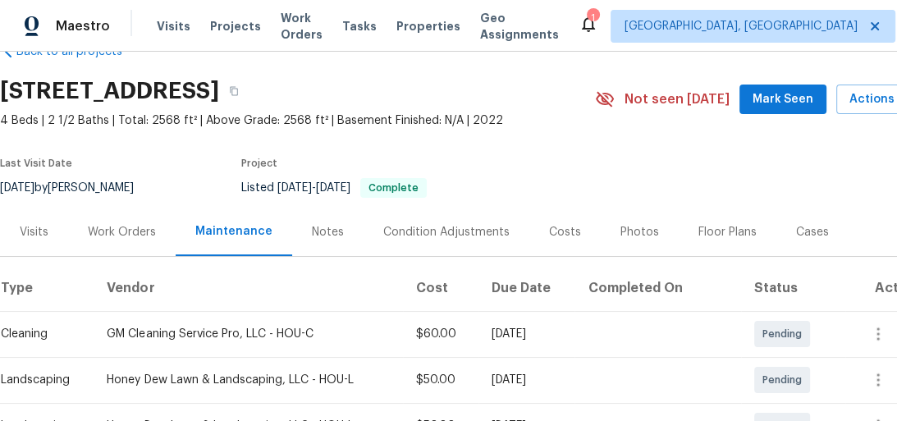
scroll to position [0, 0]
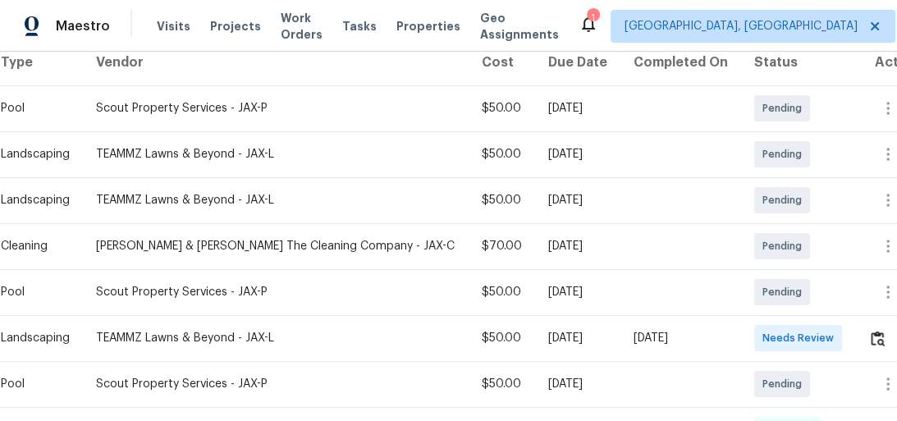
scroll to position [263, 0]
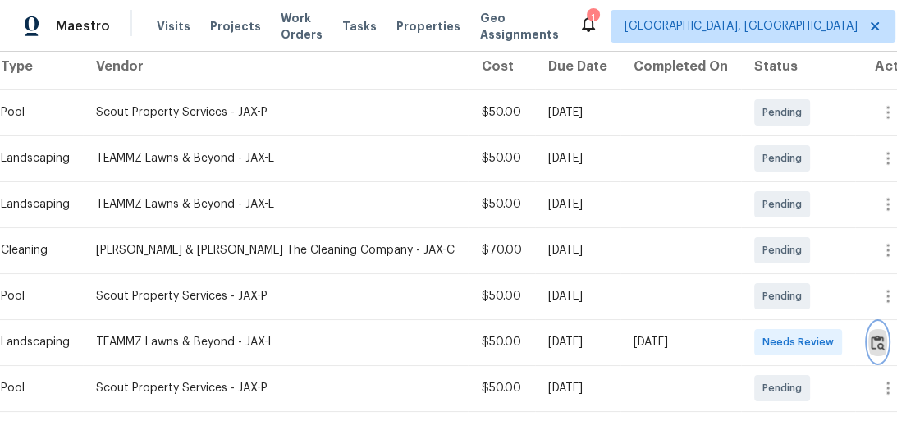
click at [879, 335] on img "button" at bounding box center [878, 343] width 14 height 16
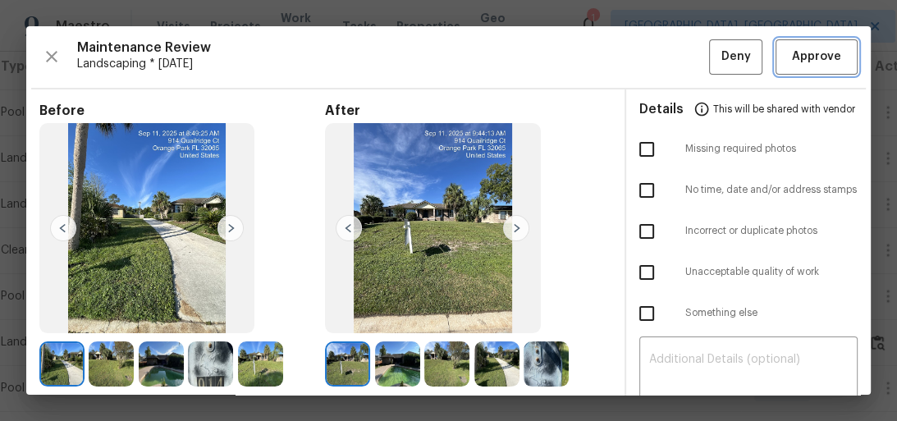
click at [792, 60] on span "Approve" at bounding box center [816, 57] width 49 height 21
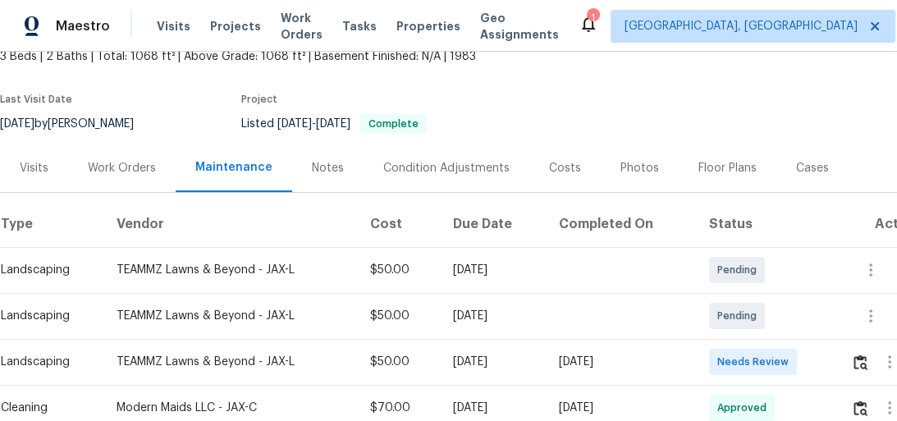
scroll to position [197, 0]
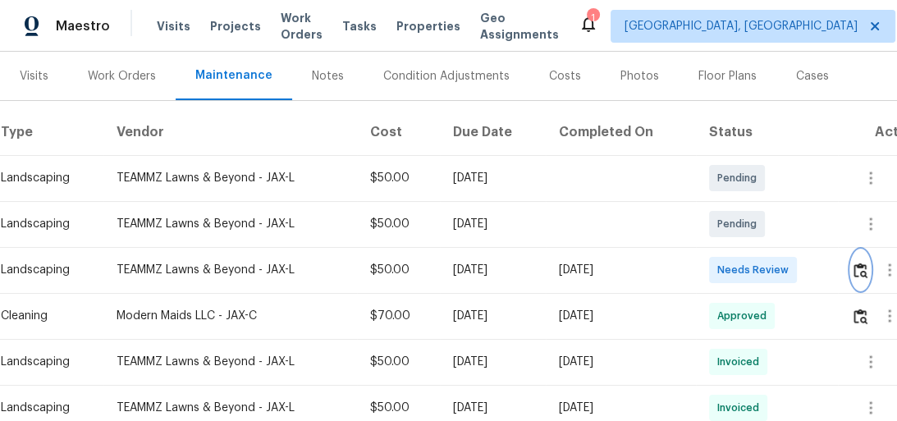
click at [868, 269] on img "button" at bounding box center [861, 271] width 14 height 16
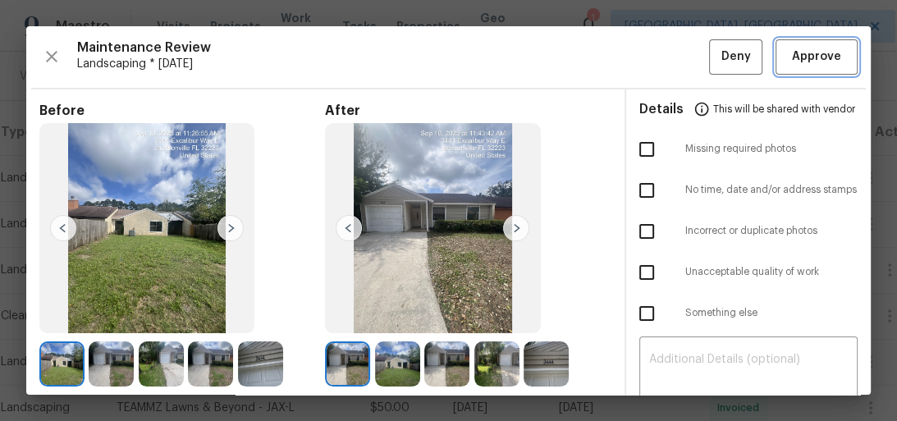
click at [794, 53] on span "Approve" at bounding box center [816, 57] width 49 height 21
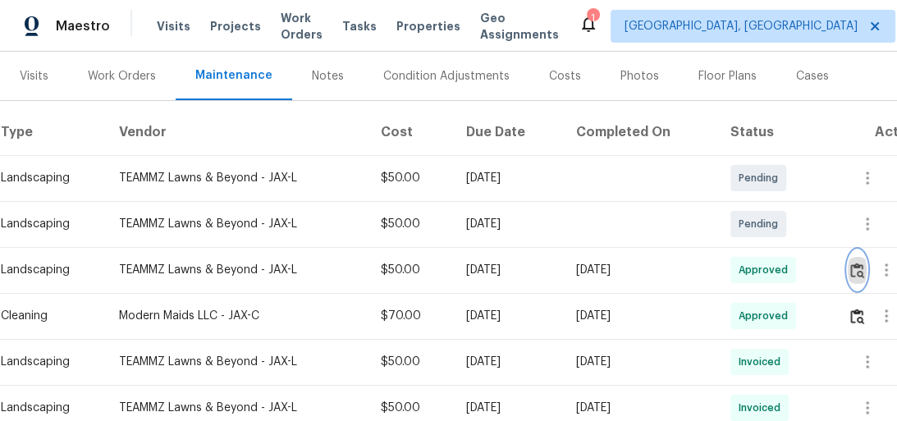
click at [864, 273] on img "button" at bounding box center [858, 271] width 14 height 16
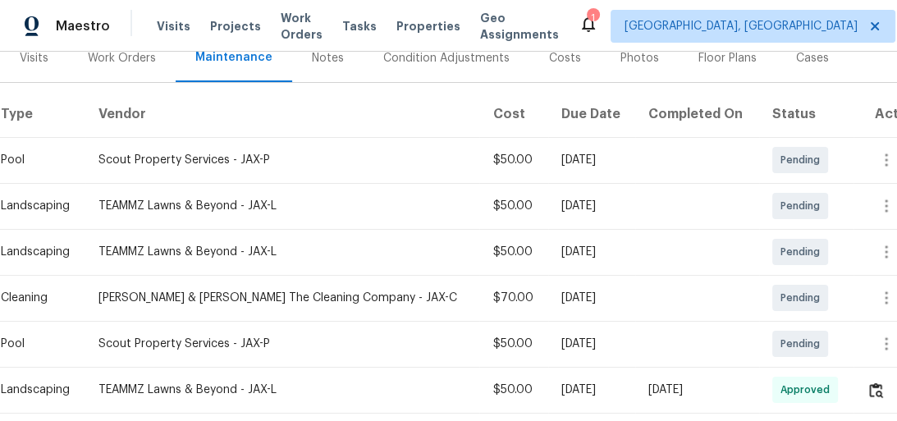
scroll to position [328, 0]
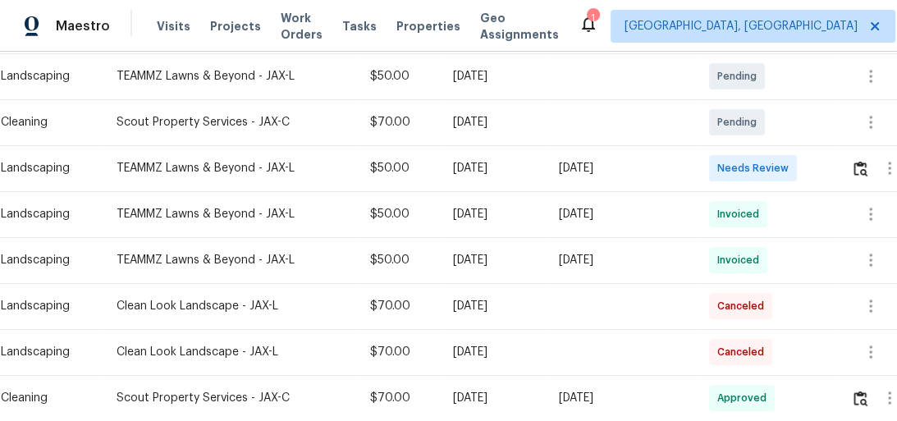
scroll to position [368, 0]
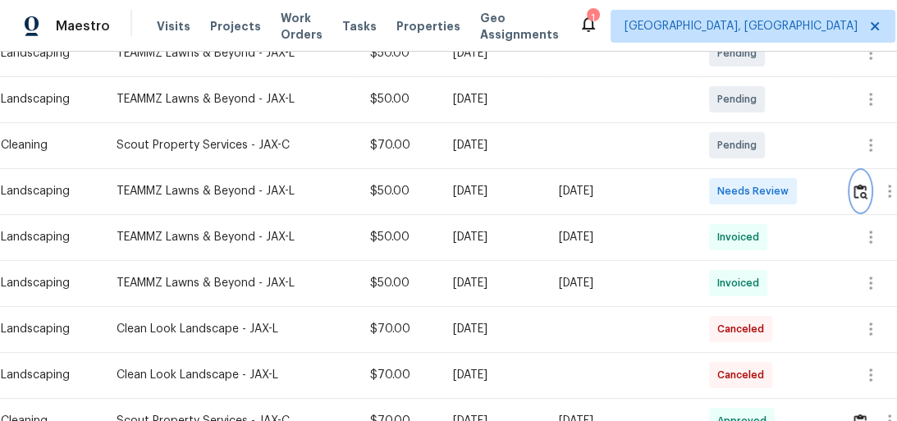
click at [862, 184] on img "button" at bounding box center [861, 192] width 14 height 16
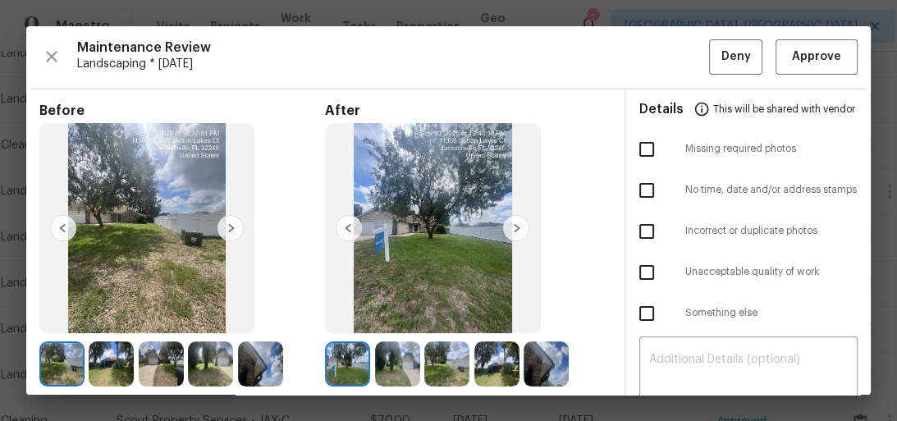
click at [511, 228] on img at bounding box center [516, 228] width 26 height 26
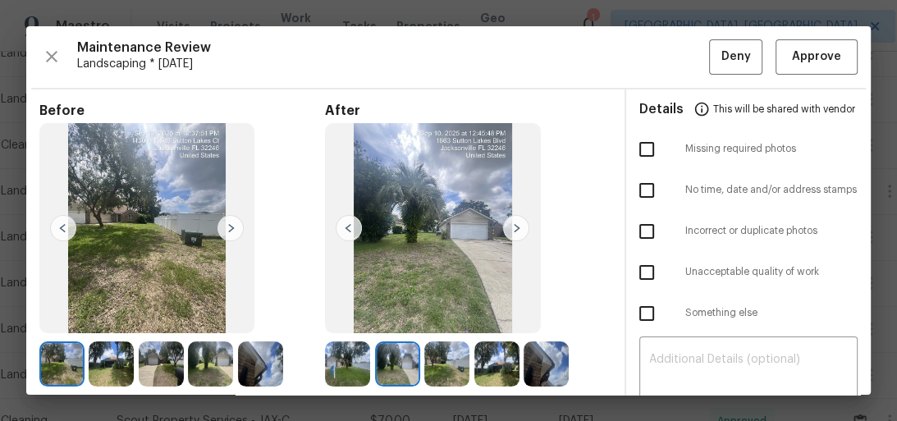
click at [511, 228] on img at bounding box center [516, 228] width 26 height 26
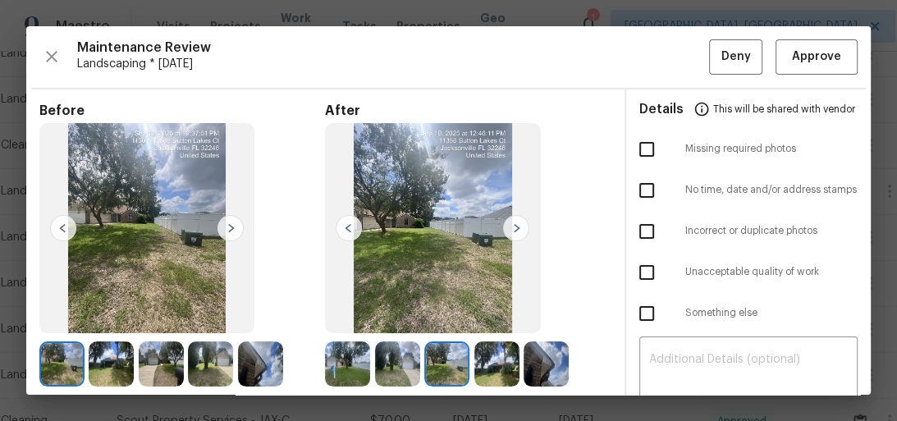
click at [511, 228] on img at bounding box center [516, 228] width 26 height 26
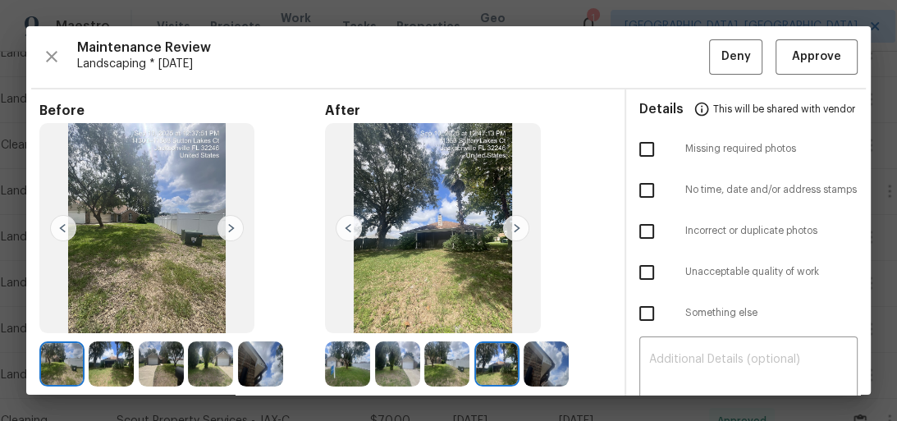
click at [511, 228] on img at bounding box center [516, 228] width 26 height 26
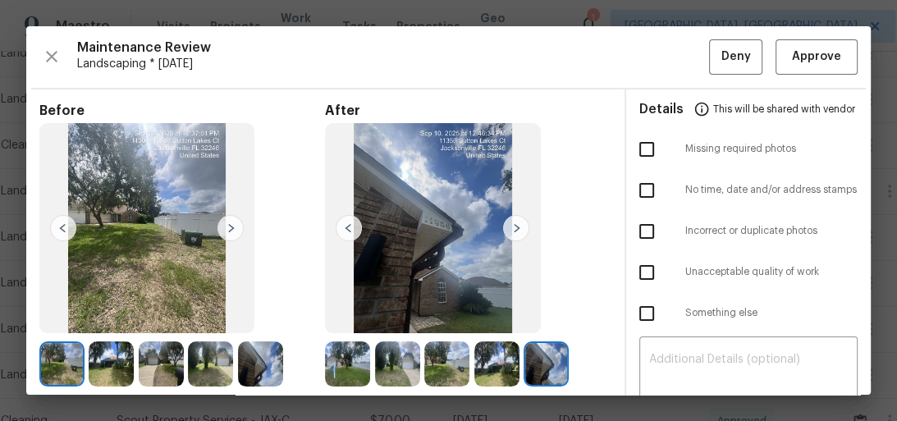
click at [511, 228] on img at bounding box center [516, 228] width 26 height 26
click at [792, 65] on span "Approve" at bounding box center [816, 57] width 49 height 21
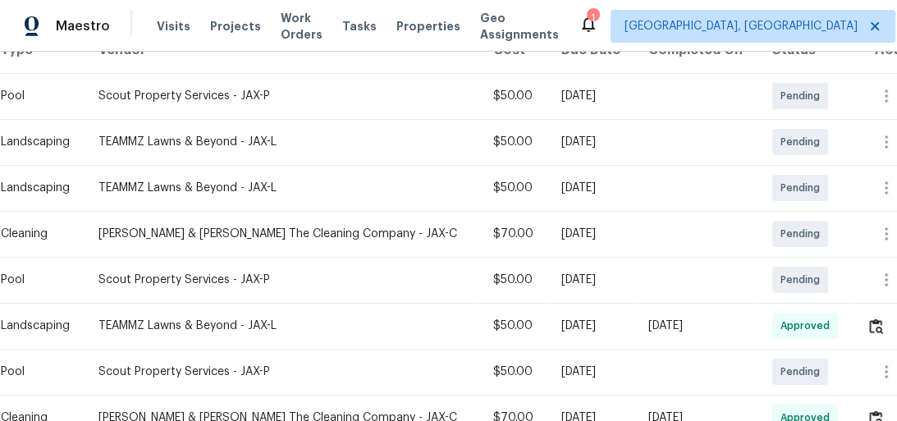
scroll to position [394, 0]
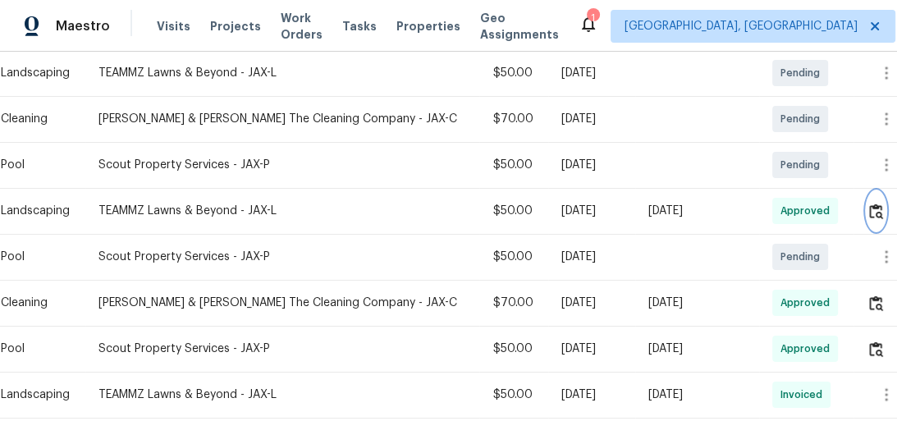
click at [867, 209] on button "button" at bounding box center [876, 210] width 19 height 39
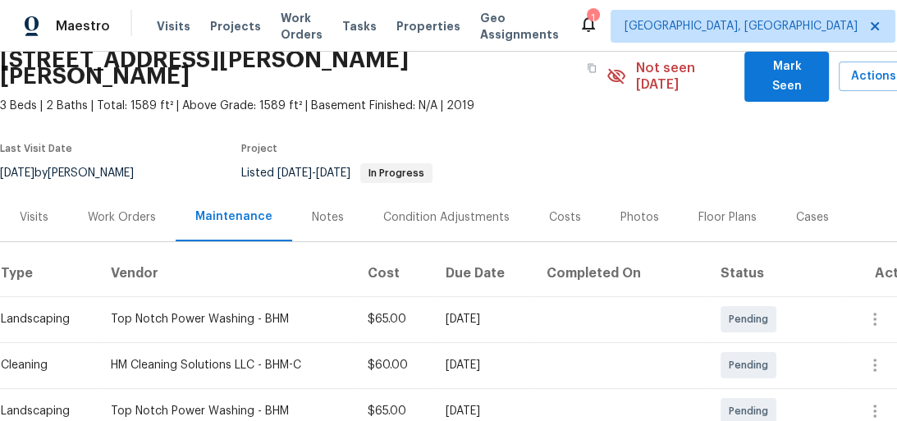
scroll to position [263, 0]
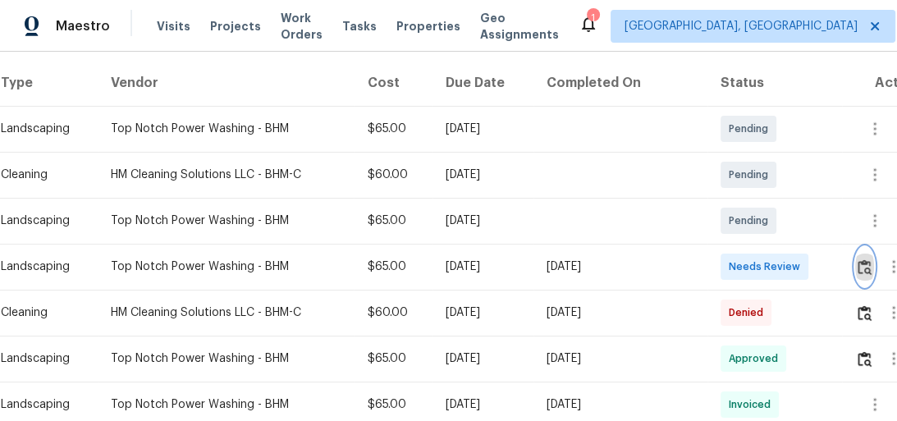
click at [864, 259] on img "button" at bounding box center [865, 267] width 14 height 16
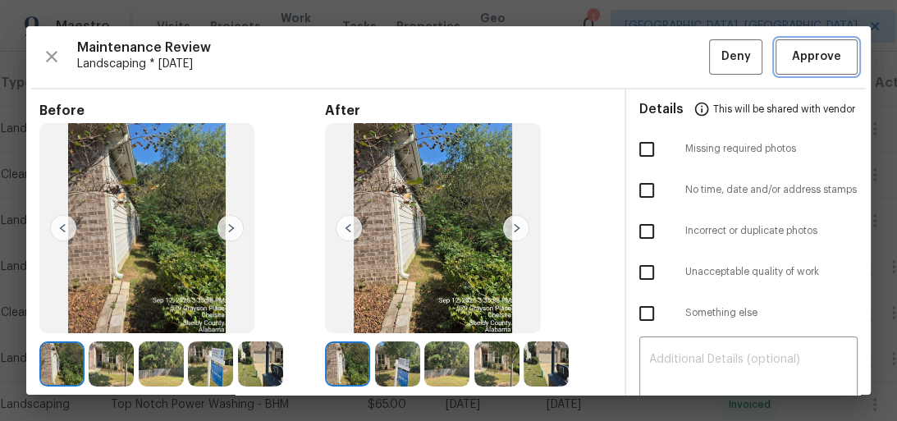
click at [801, 50] on span "Approve" at bounding box center [816, 57] width 49 height 21
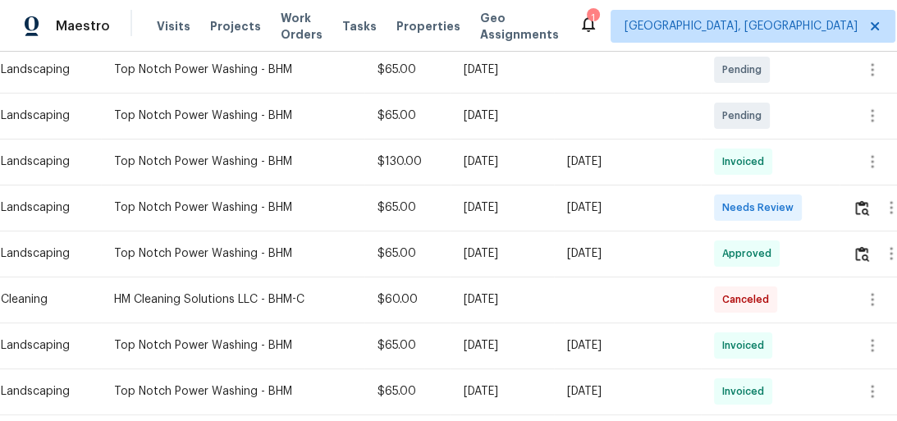
scroll to position [328, 0]
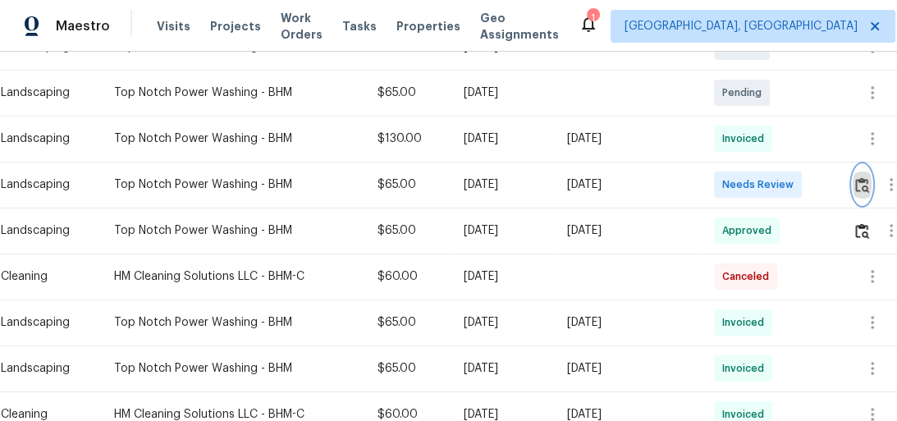
click at [863, 182] on img "button" at bounding box center [862, 185] width 14 height 16
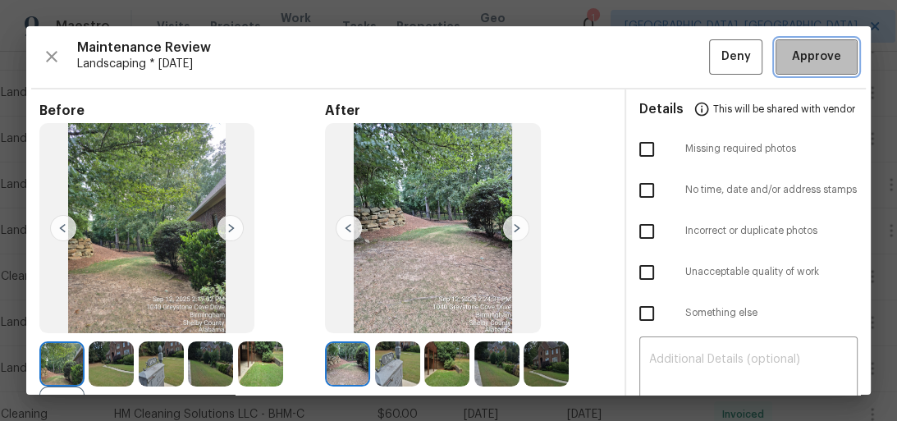
click at [792, 60] on span "Approve" at bounding box center [816, 57] width 49 height 21
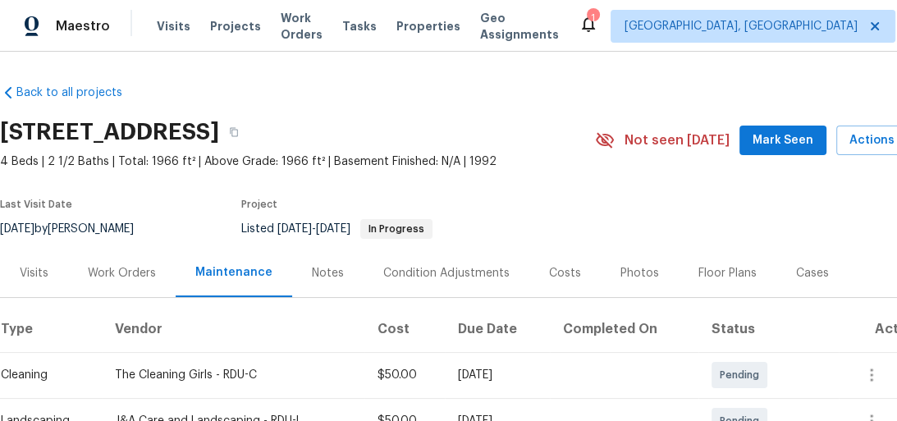
scroll to position [328, 0]
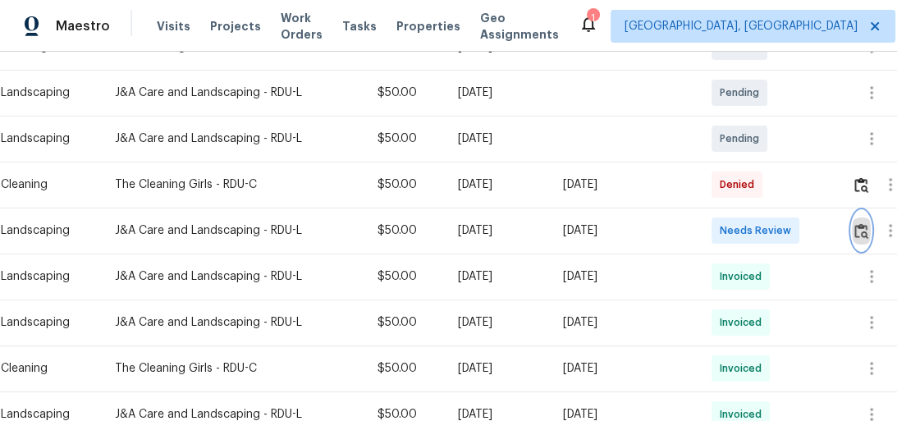
click at [861, 225] on img "button" at bounding box center [862, 231] width 14 height 16
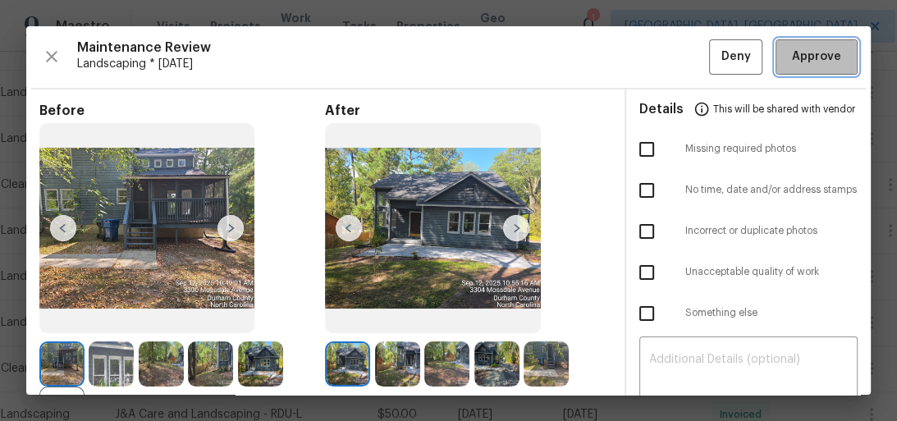
click at [801, 63] on span "Approve" at bounding box center [816, 57] width 49 height 21
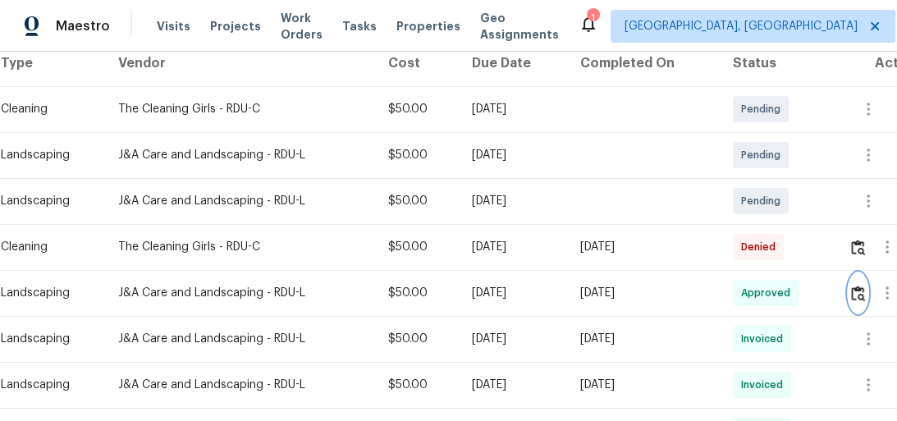
scroll to position [197, 0]
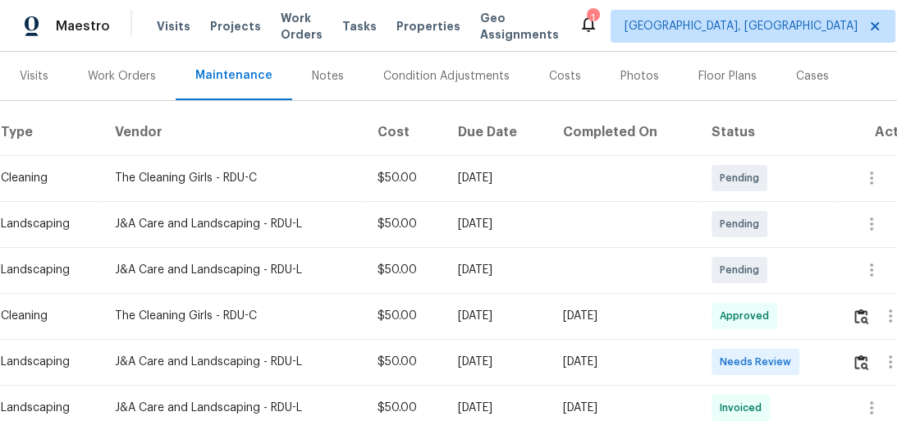
scroll to position [263, 0]
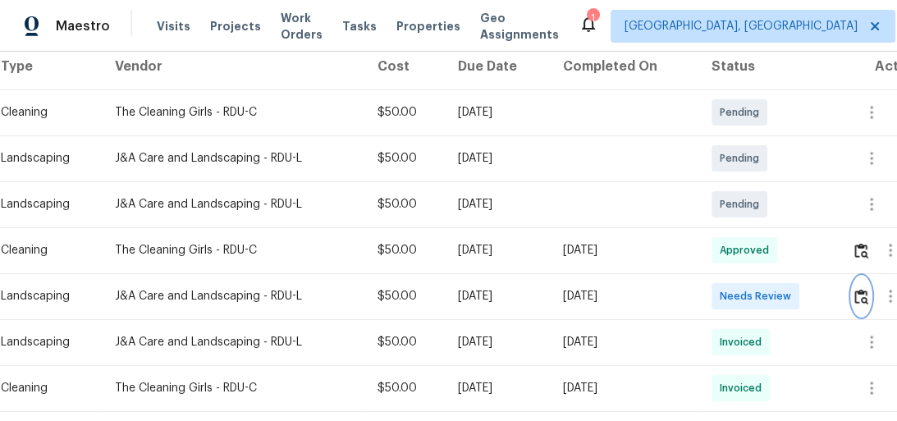
click at [860, 297] on img "button" at bounding box center [862, 297] width 14 height 16
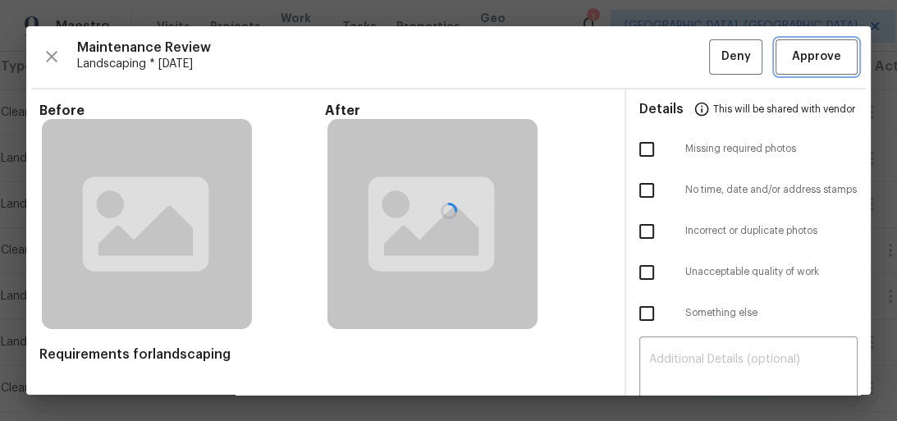
click at [799, 61] on span "Approve" at bounding box center [816, 57] width 49 height 21
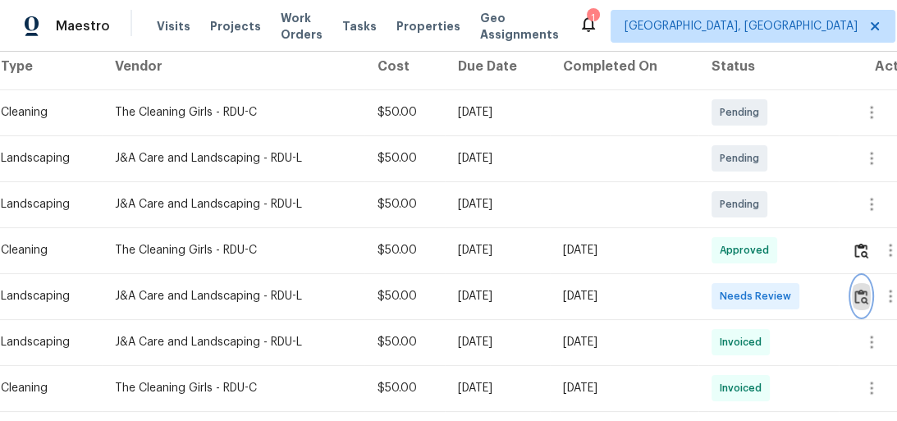
click at [862, 302] on img "button" at bounding box center [862, 297] width 14 height 16
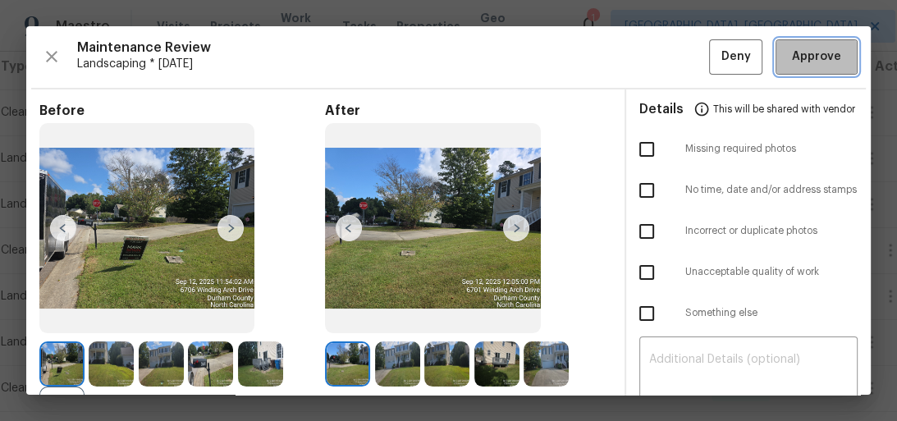
click at [802, 62] on span "Approve" at bounding box center [816, 57] width 49 height 21
click at [796, 59] on span "Approve" at bounding box center [816, 57] width 49 height 21
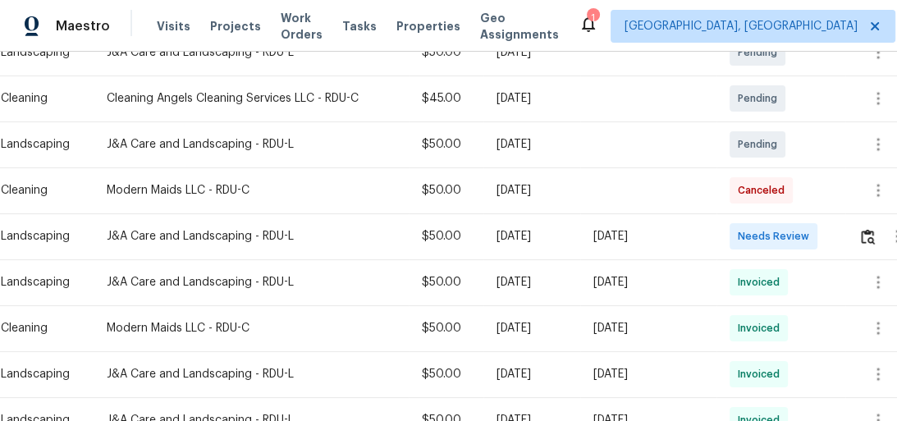
scroll to position [328, 0]
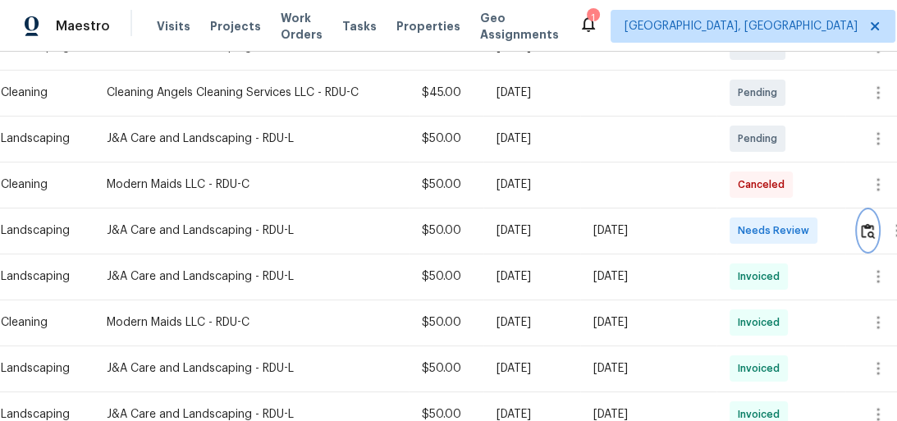
click at [869, 223] on img "button" at bounding box center [868, 231] width 14 height 16
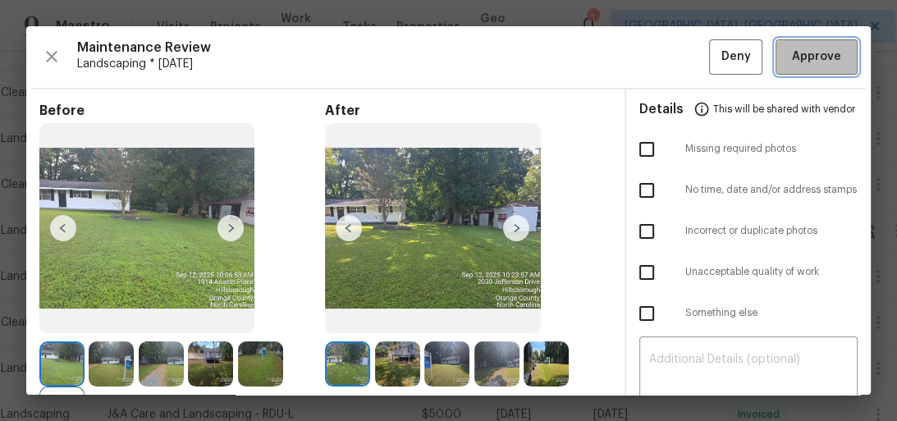
click at [807, 50] on span "Approve" at bounding box center [816, 57] width 49 height 21
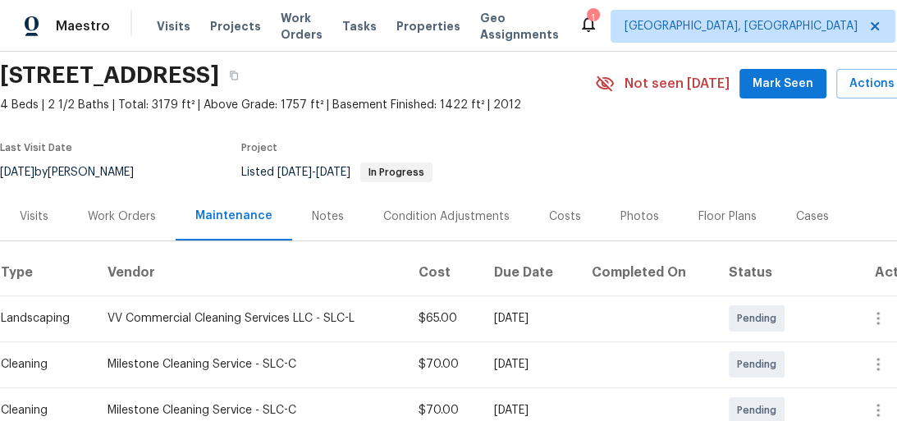
scroll to position [197, 0]
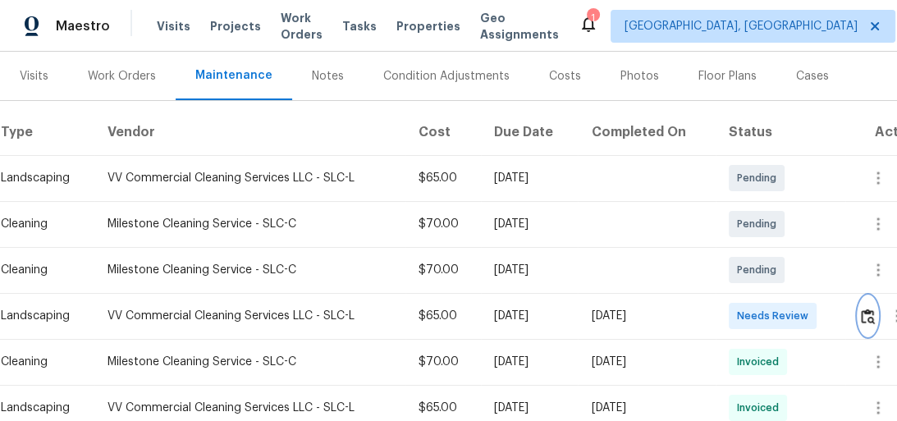
click at [864, 332] on button "button" at bounding box center [868, 315] width 19 height 39
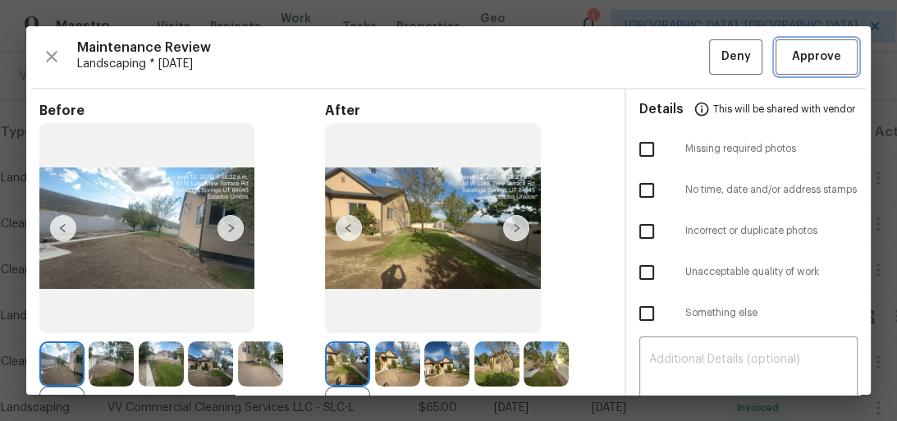
click at [816, 57] on span "Approve" at bounding box center [816, 57] width 49 height 21
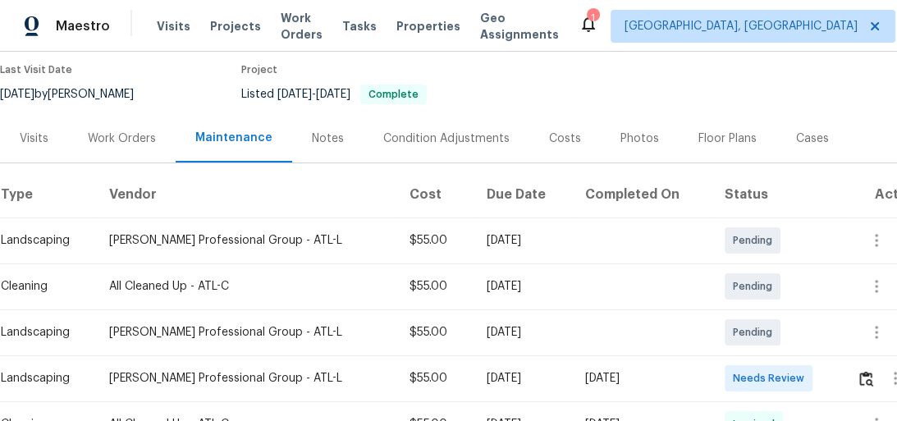
scroll to position [263, 0]
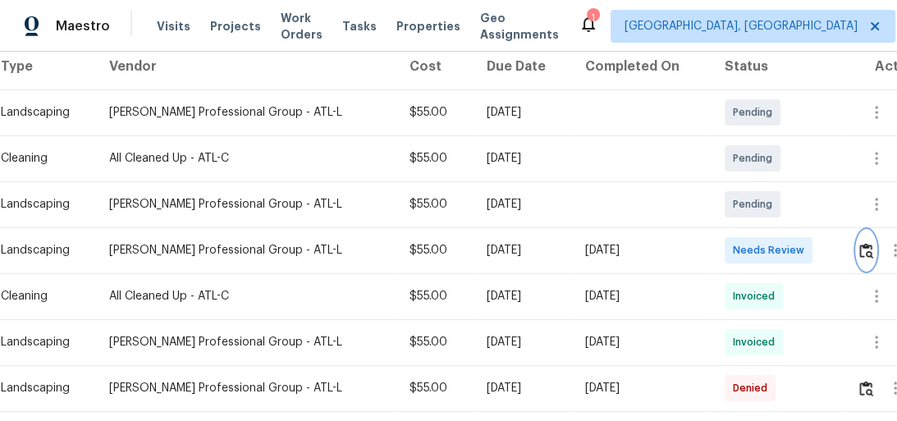
click at [868, 250] on img "button" at bounding box center [867, 251] width 14 height 16
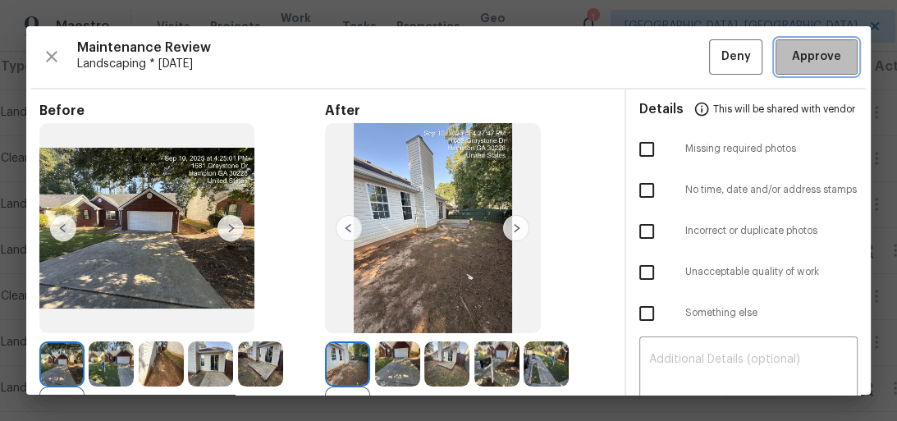
click at [800, 62] on span "Approve" at bounding box center [816, 57] width 49 height 21
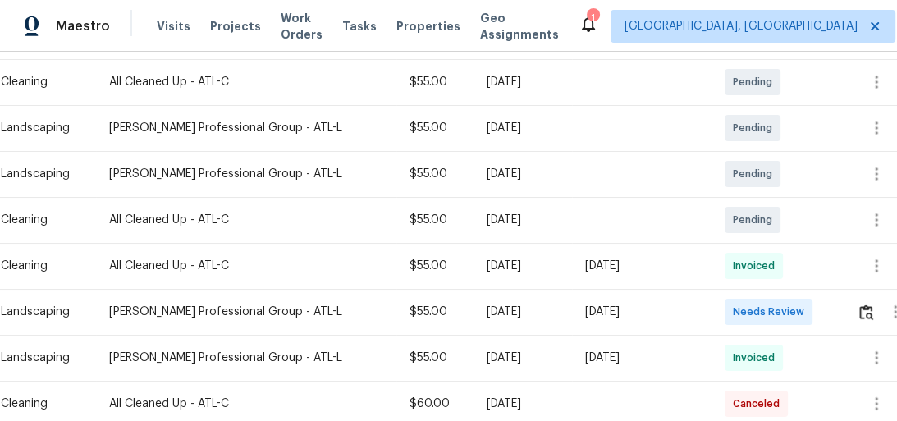
scroll to position [328, 0]
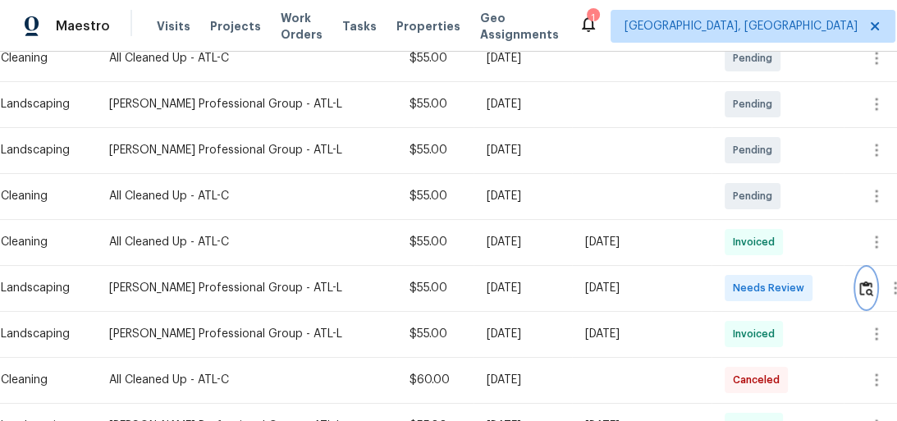
click at [864, 282] on img "button" at bounding box center [867, 289] width 14 height 16
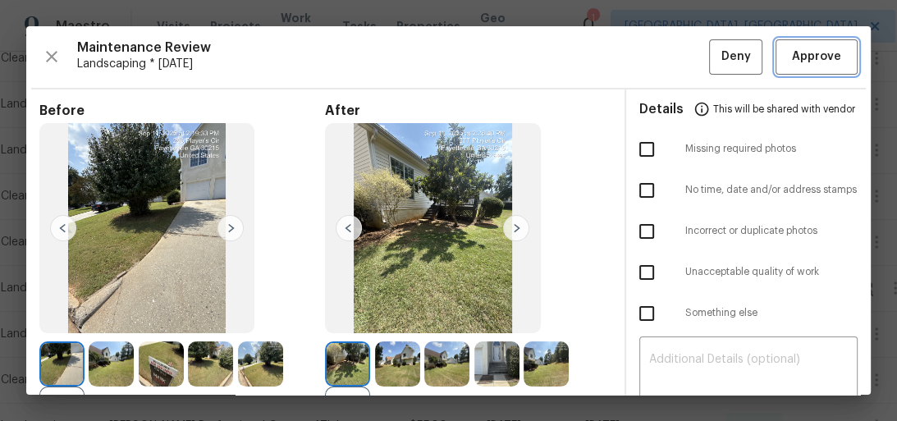
click at [796, 70] on button "Approve" at bounding box center [817, 56] width 82 height 35
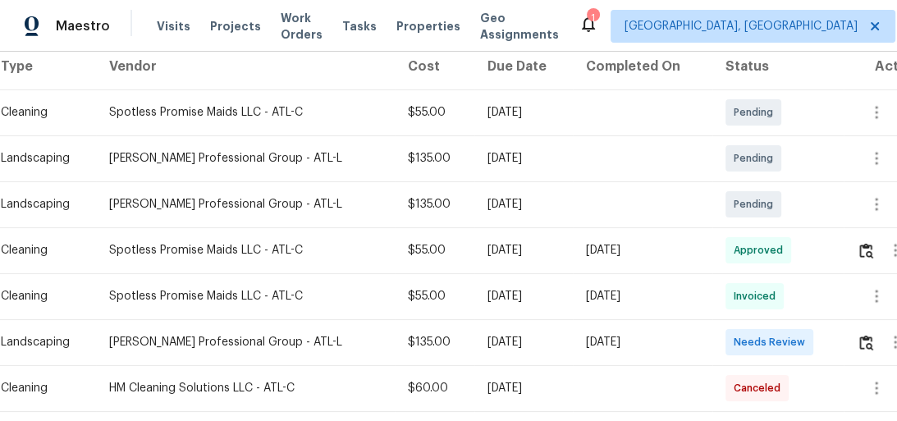
scroll to position [328, 0]
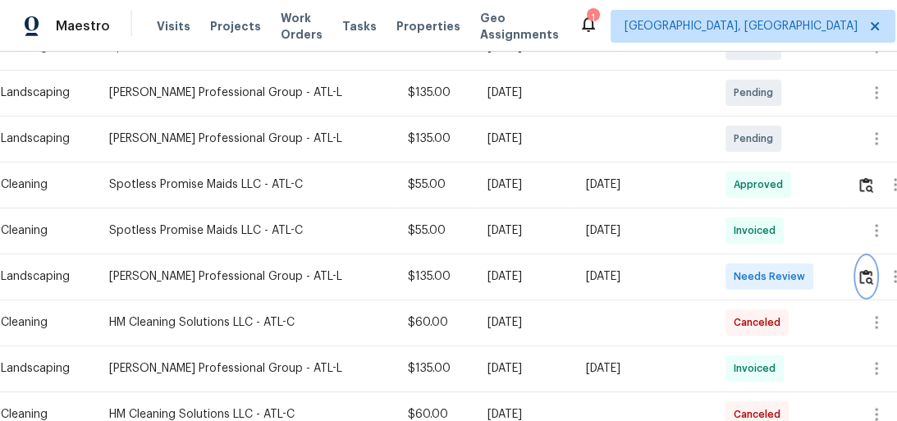
click at [864, 279] on img "button" at bounding box center [867, 277] width 14 height 16
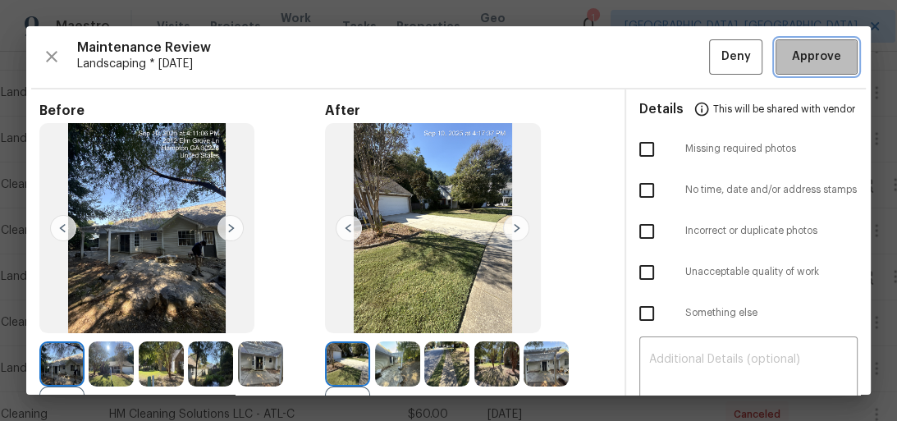
click at [799, 59] on span "Approve" at bounding box center [816, 57] width 49 height 21
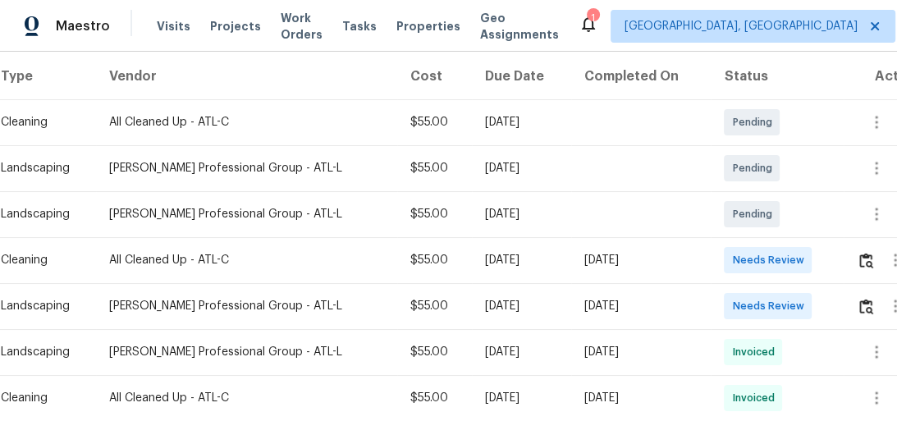
scroll to position [263, 0]
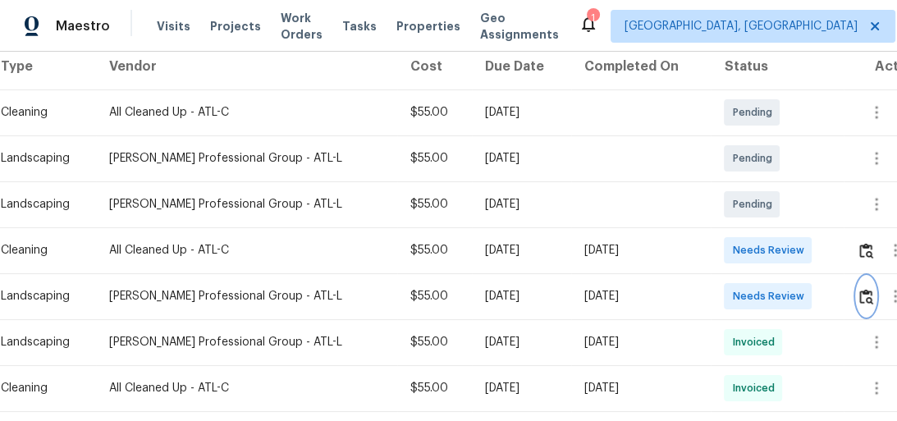
click at [871, 297] on img "button" at bounding box center [867, 297] width 14 height 16
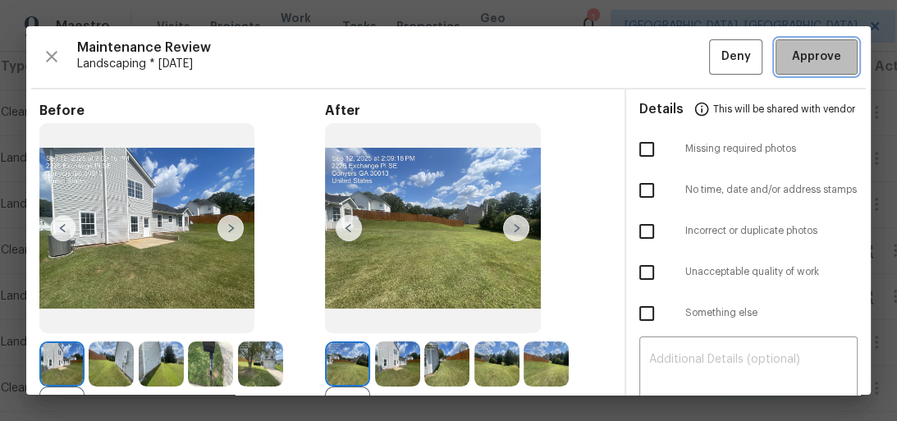
click at [801, 64] on span "Approve" at bounding box center [816, 57] width 49 height 21
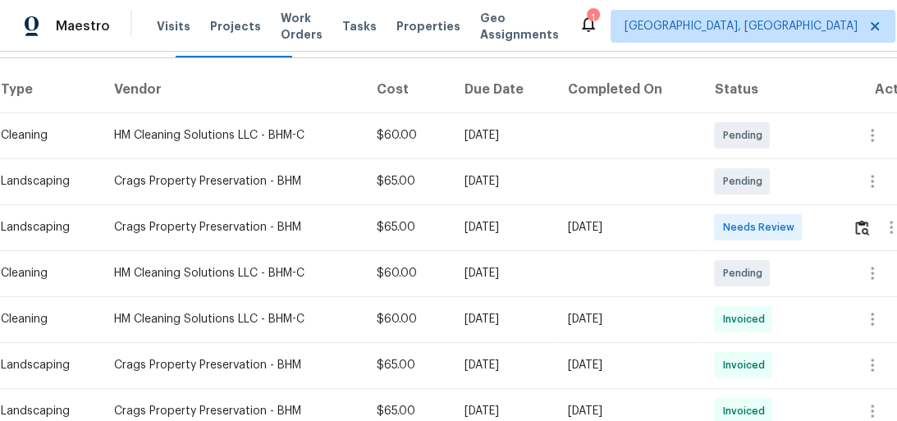
scroll to position [263, 0]
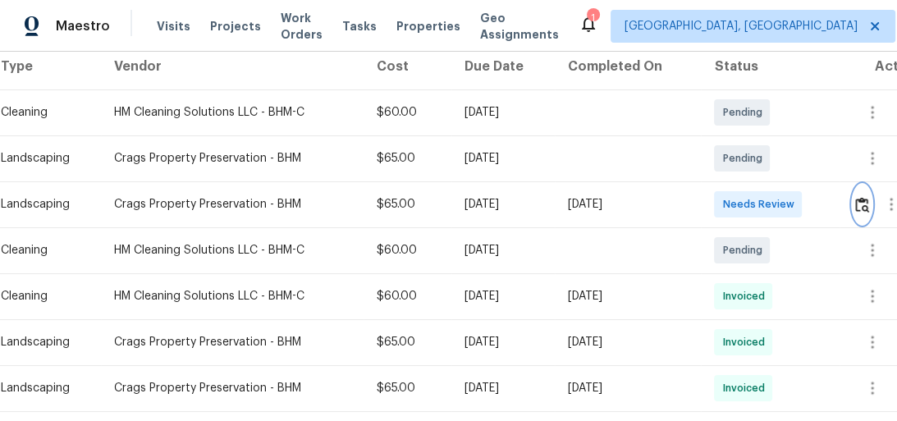
click at [869, 207] on img "button" at bounding box center [862, 205] width 14 height 16
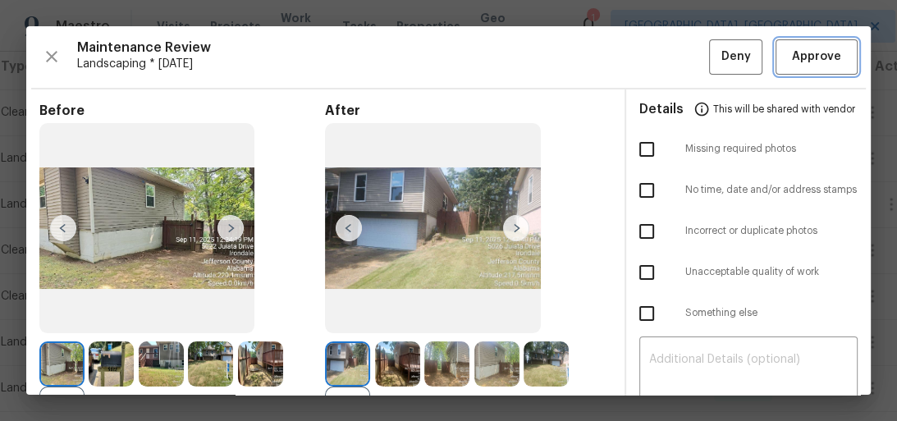
click at [796, 56] on span "Approve" at bounding box center [816, 57] width 49 height 21
